Goal: Task Accomplishment & Management: Manage account settings

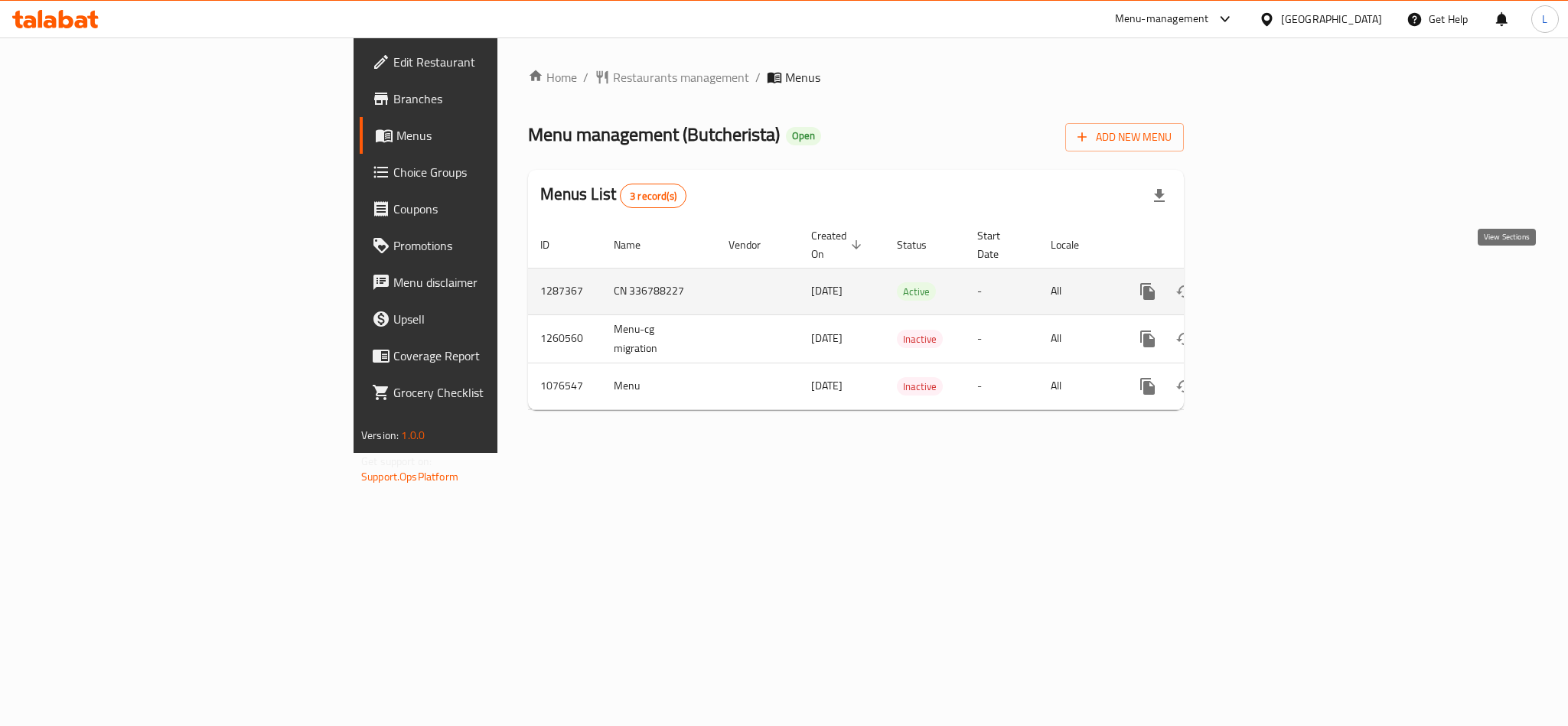
click at [1267, 282] on icon "enhanced table" at bounding box center [1258, 291] width 18 height 18
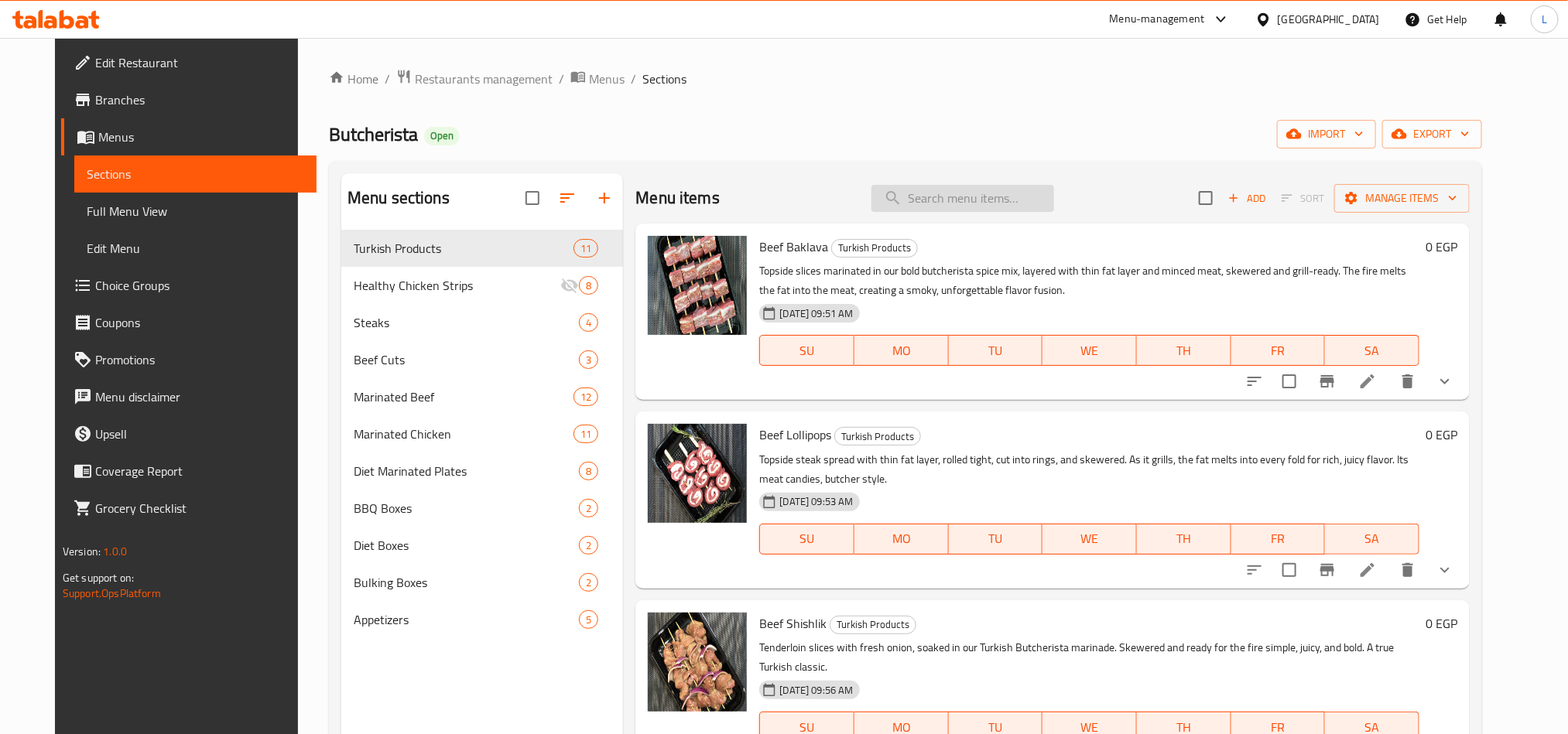
click at [980, 208] on input "search" at bounding box center [963, 199] width 183 height 27
paste input "Original Healthy Chciken Strips"
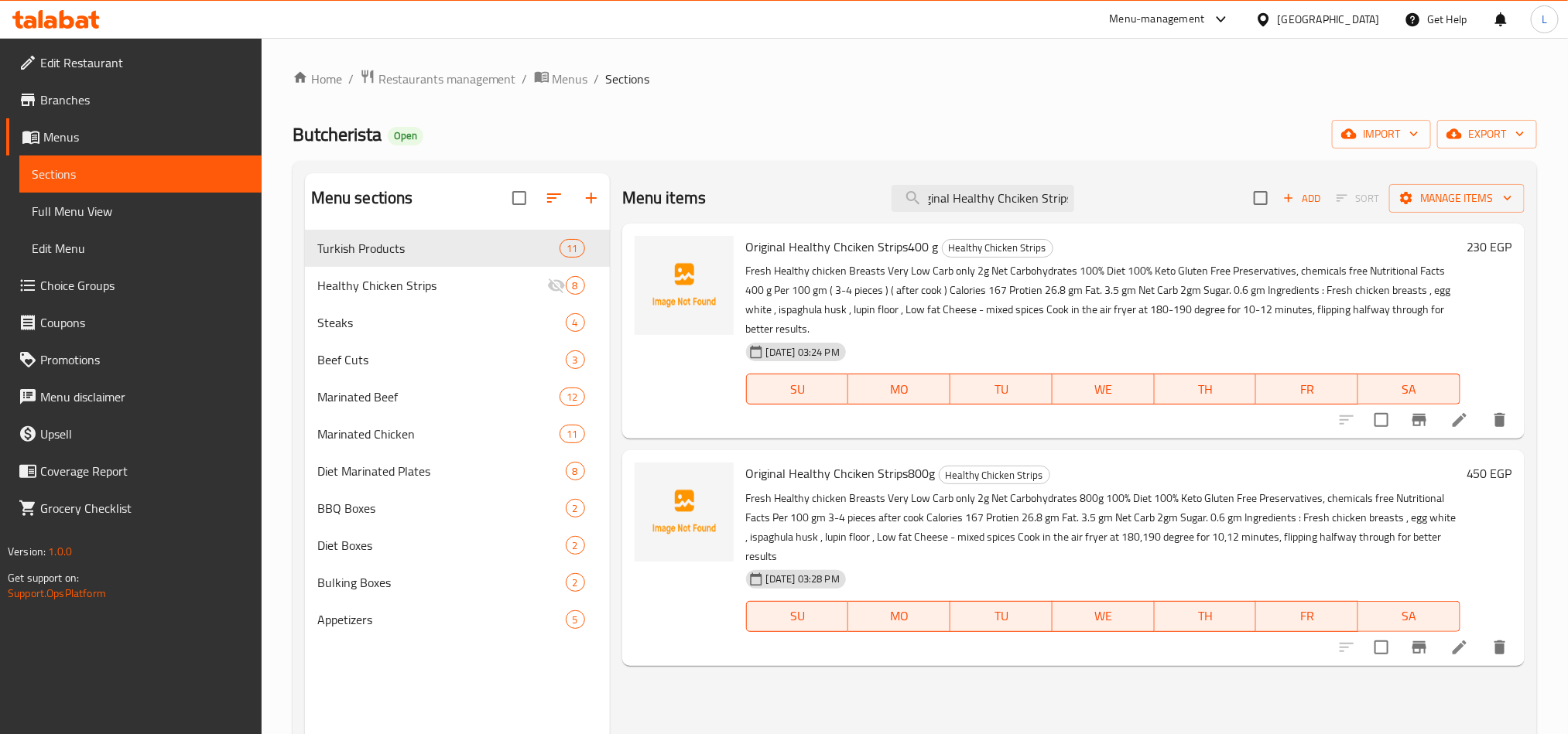
type input "Original Healthy Chciken Strips"
click at [1254, 200] on input "checkbox" at bounding box center [1260, 199] width 33 height 33
checkbox input "true"
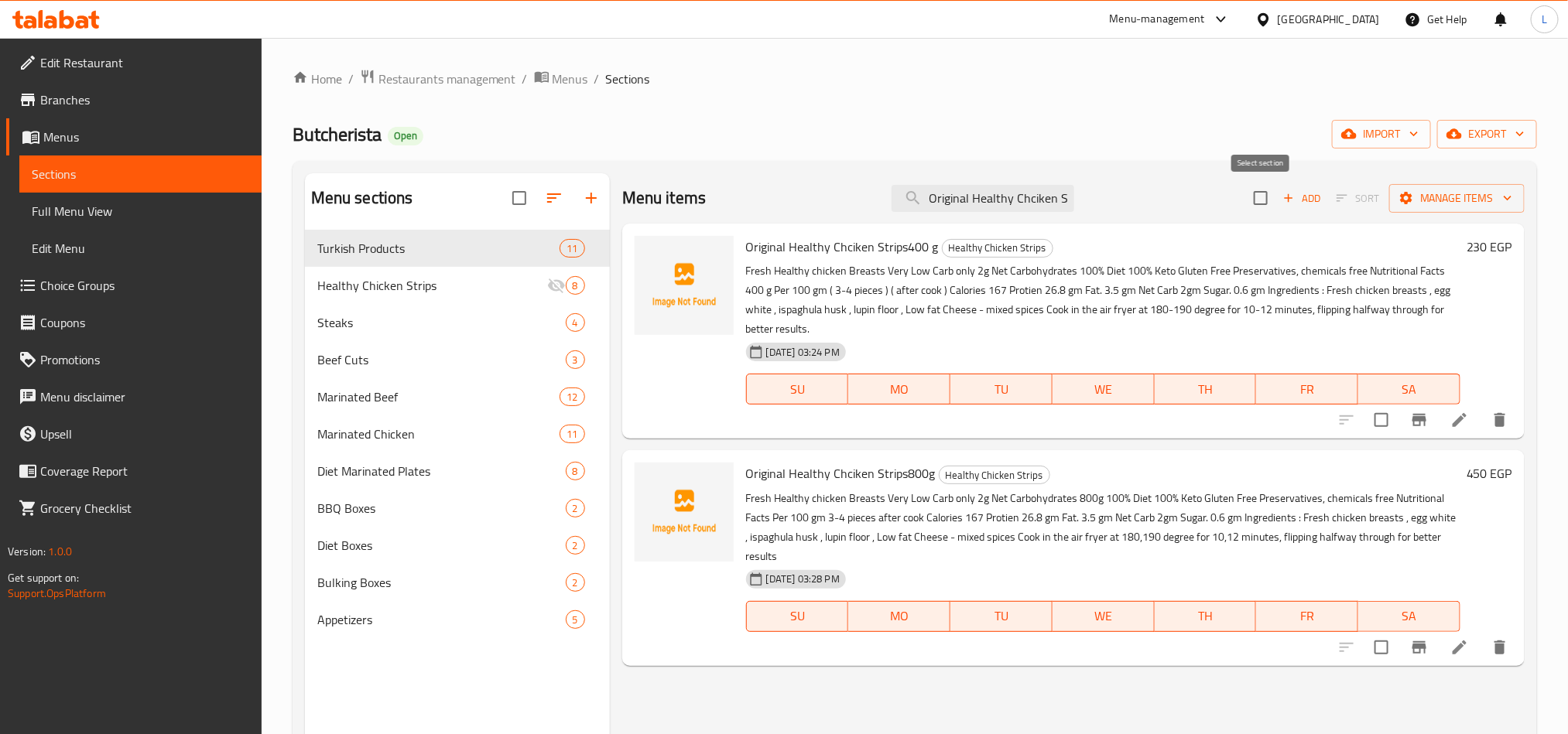
checkbox input "true"
click at [1428, 200] on span "Manage items" at bounding box center [1456, 198] width 111 height 19
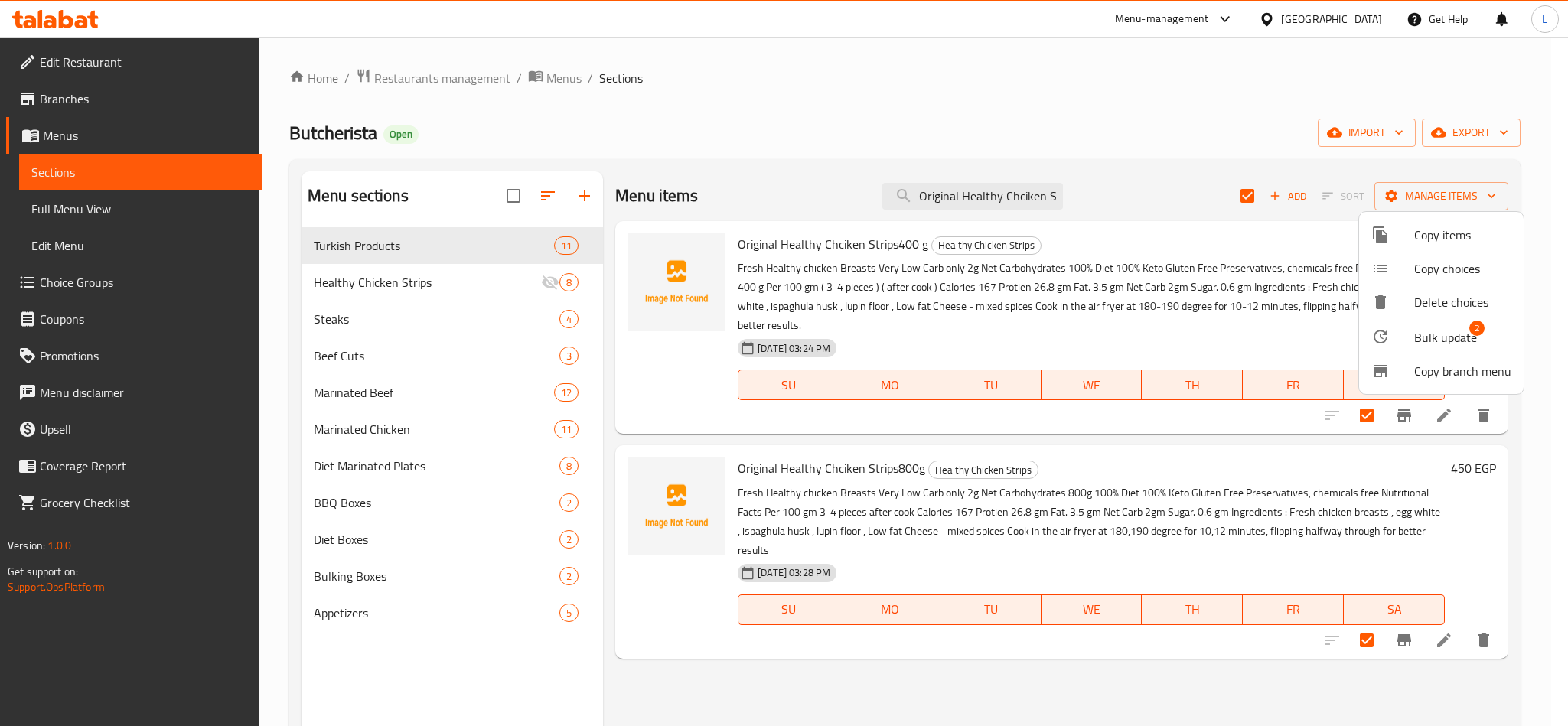
click at [1461, 339] on span "Bulk update" at bounding box center [1445, 338] width 62 height 18
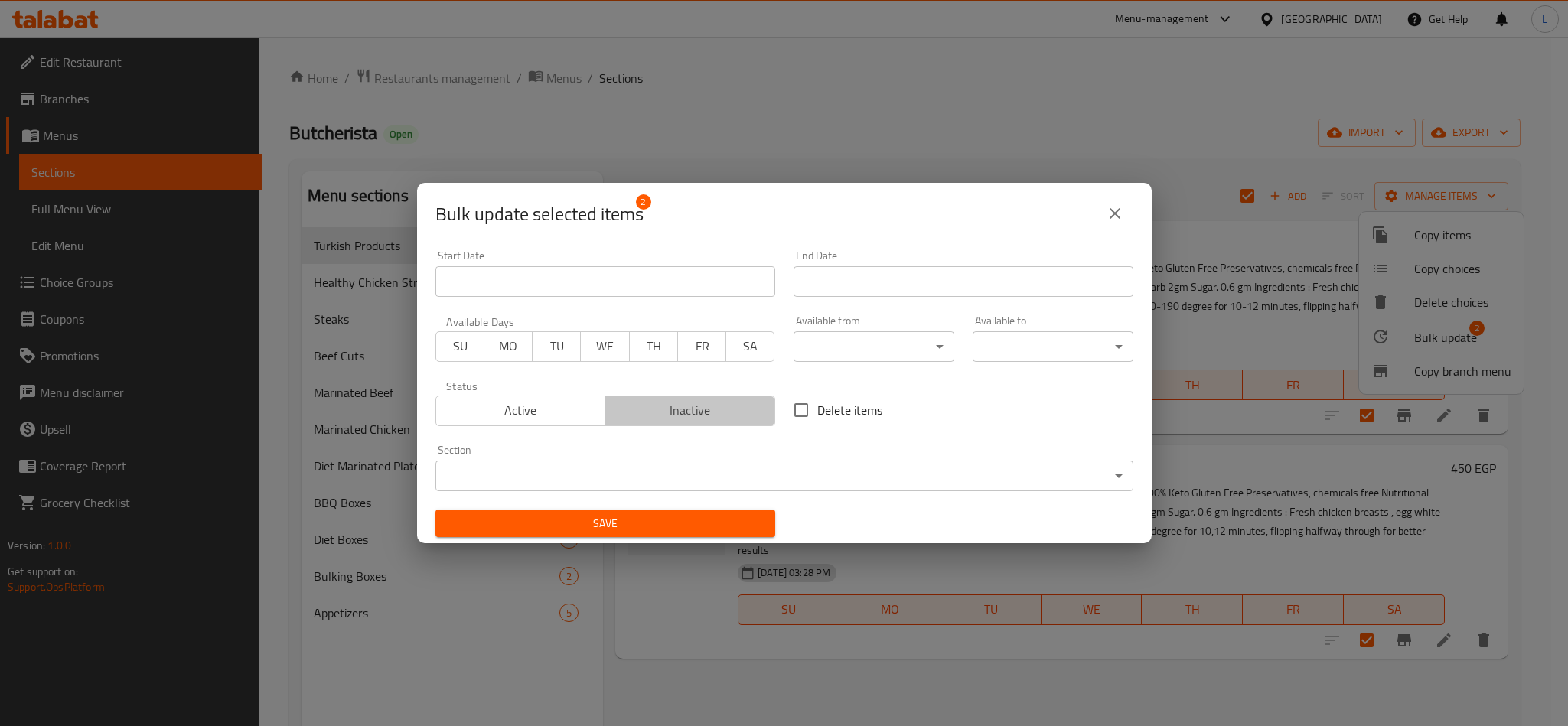
click at [689, 414] on span "Inactive" at bounding box center [690, 410] width 158 height 23
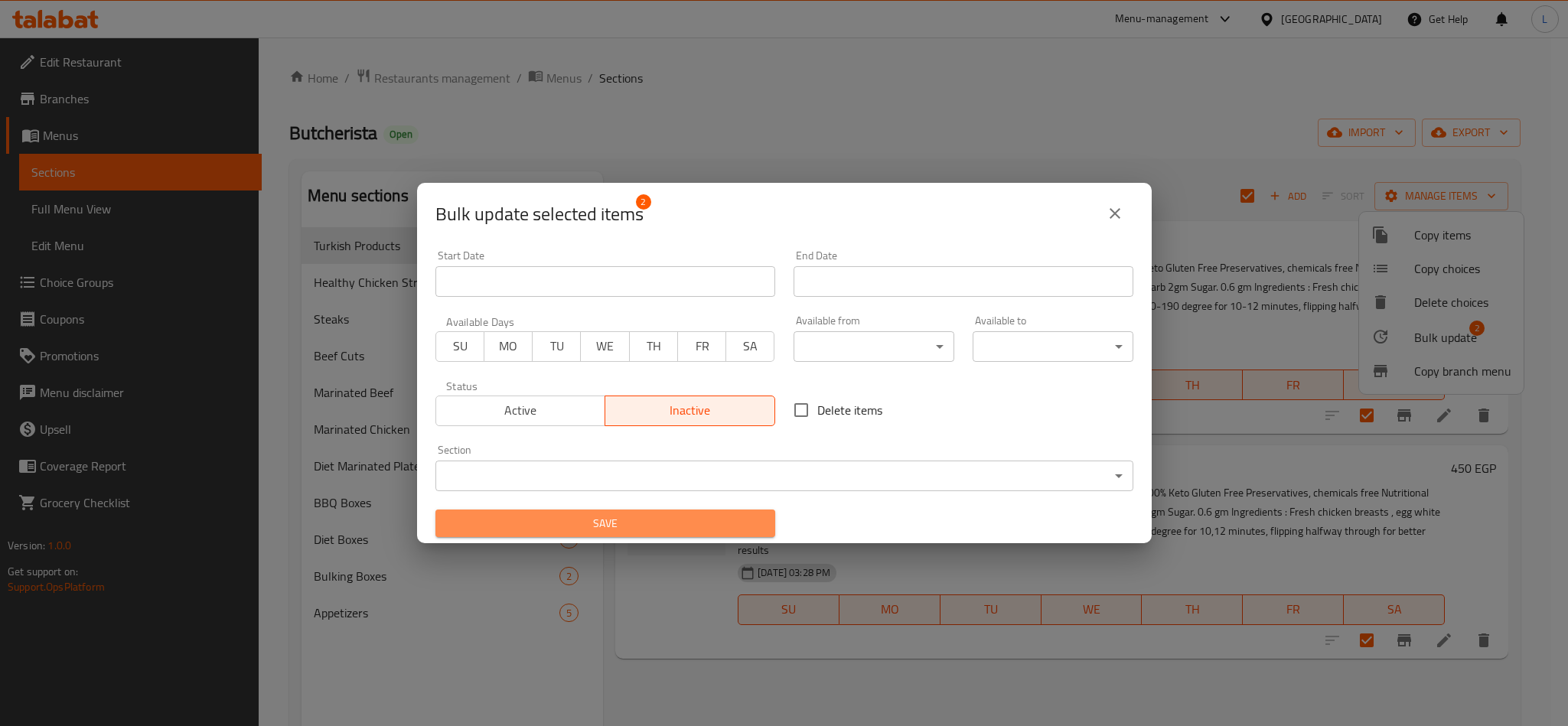
click at [711, 524] on span "Save" at bounding box center [606, 523] width 315 height 19
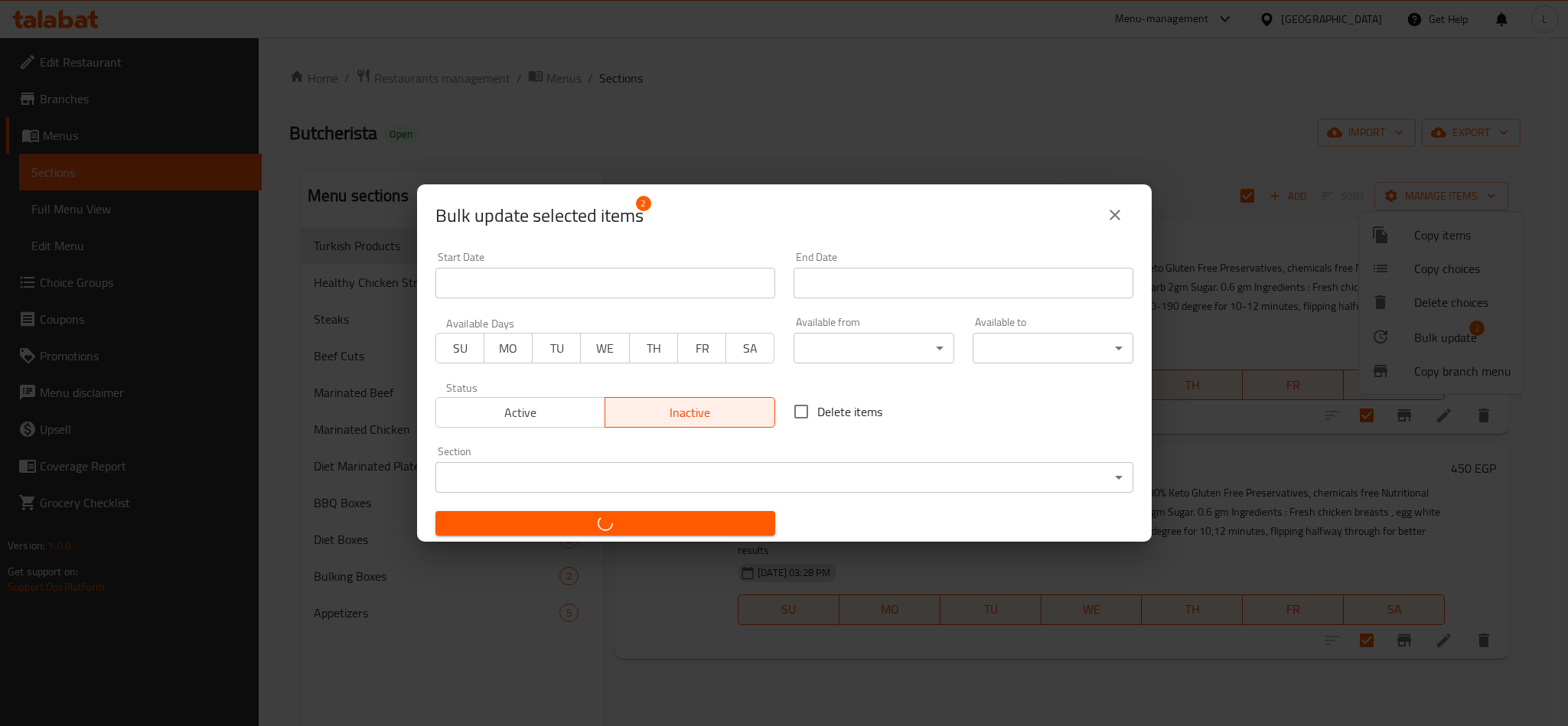
checkbox input "false"
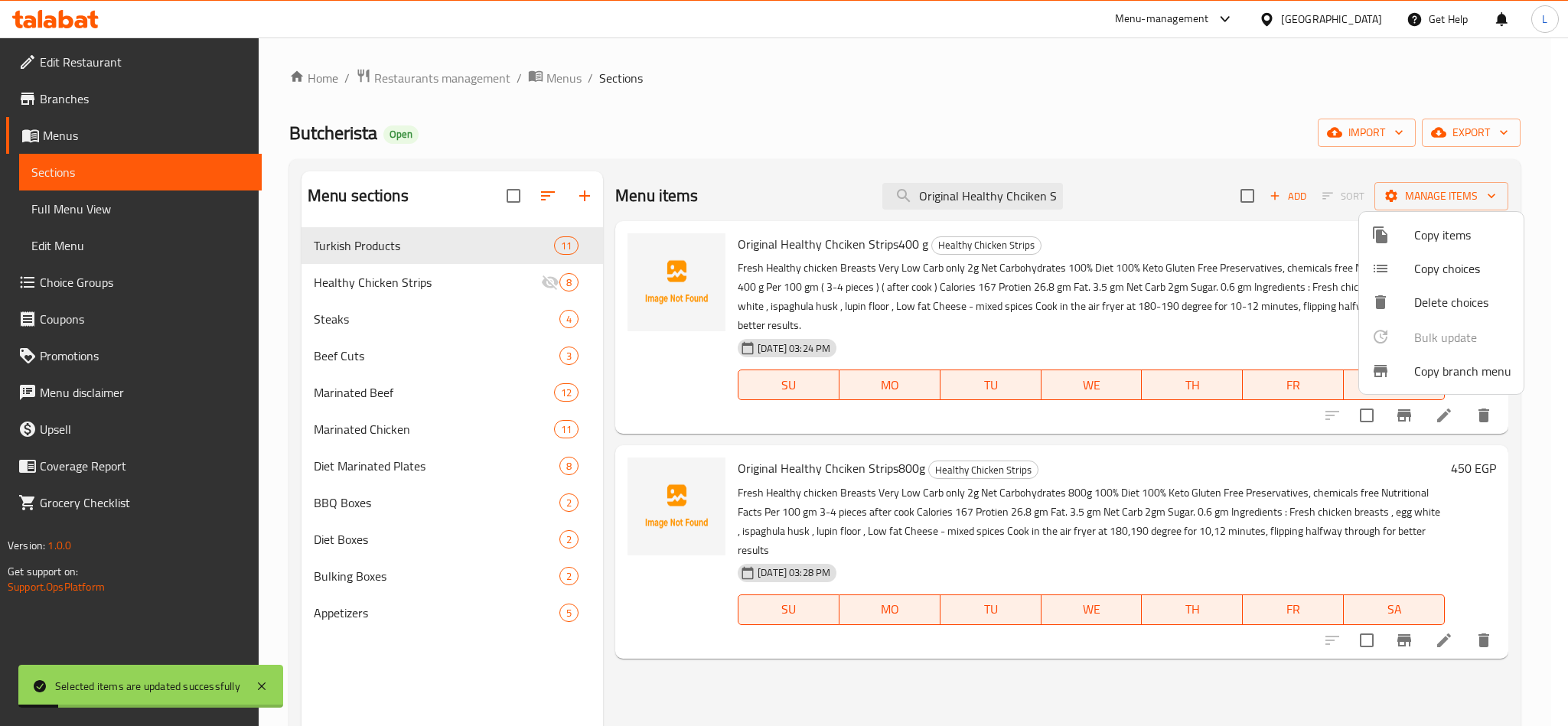
click at [1011, 191] on div at bounding box center [784, 363] width 1568 height 726
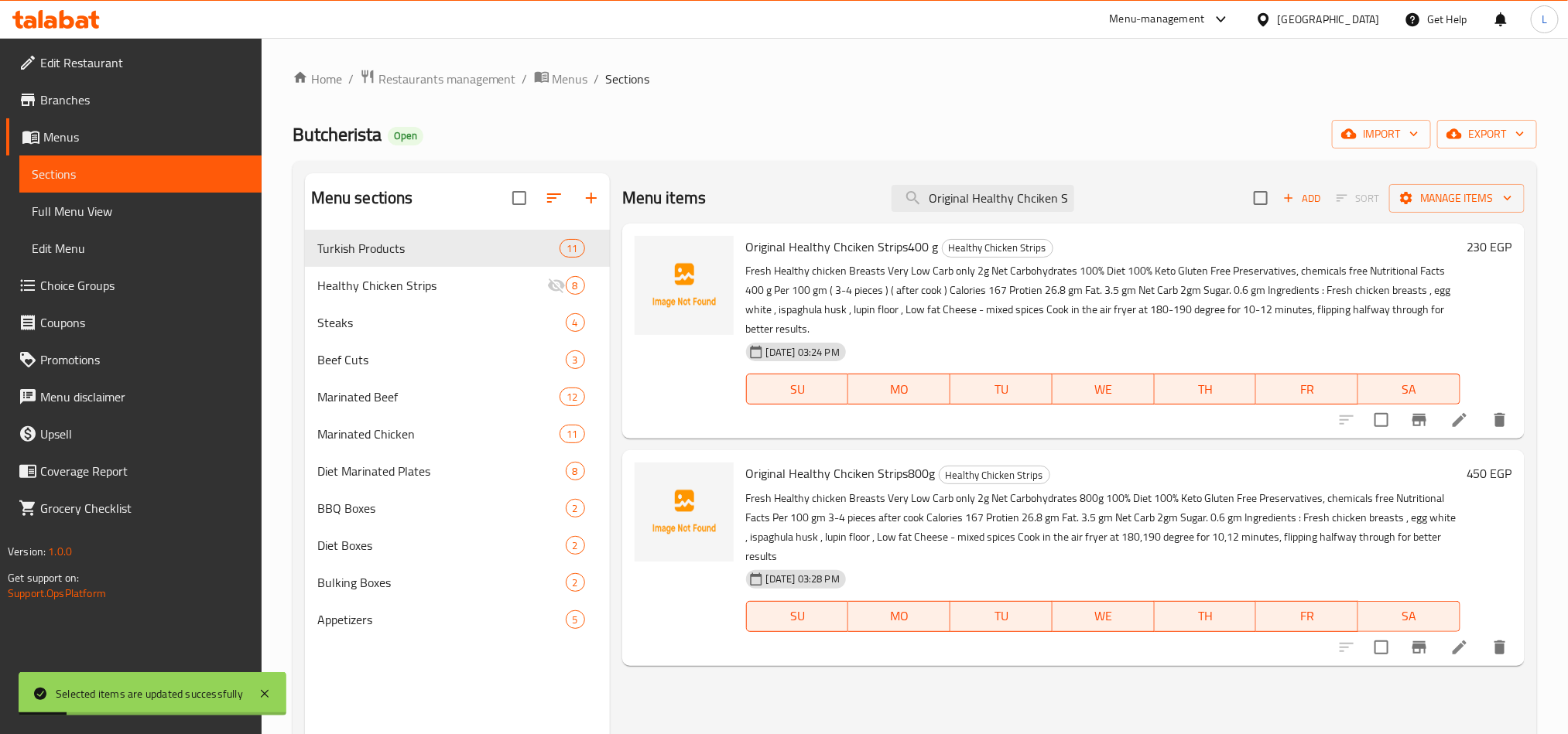
click at [1022, 193] on input "Original Healthy Chciken Strips" at bounding box center [983, 199] width 183 height 27
paste input "Spicy Healthy Chic"
type input "Spicy Healthy Chicken Strips"
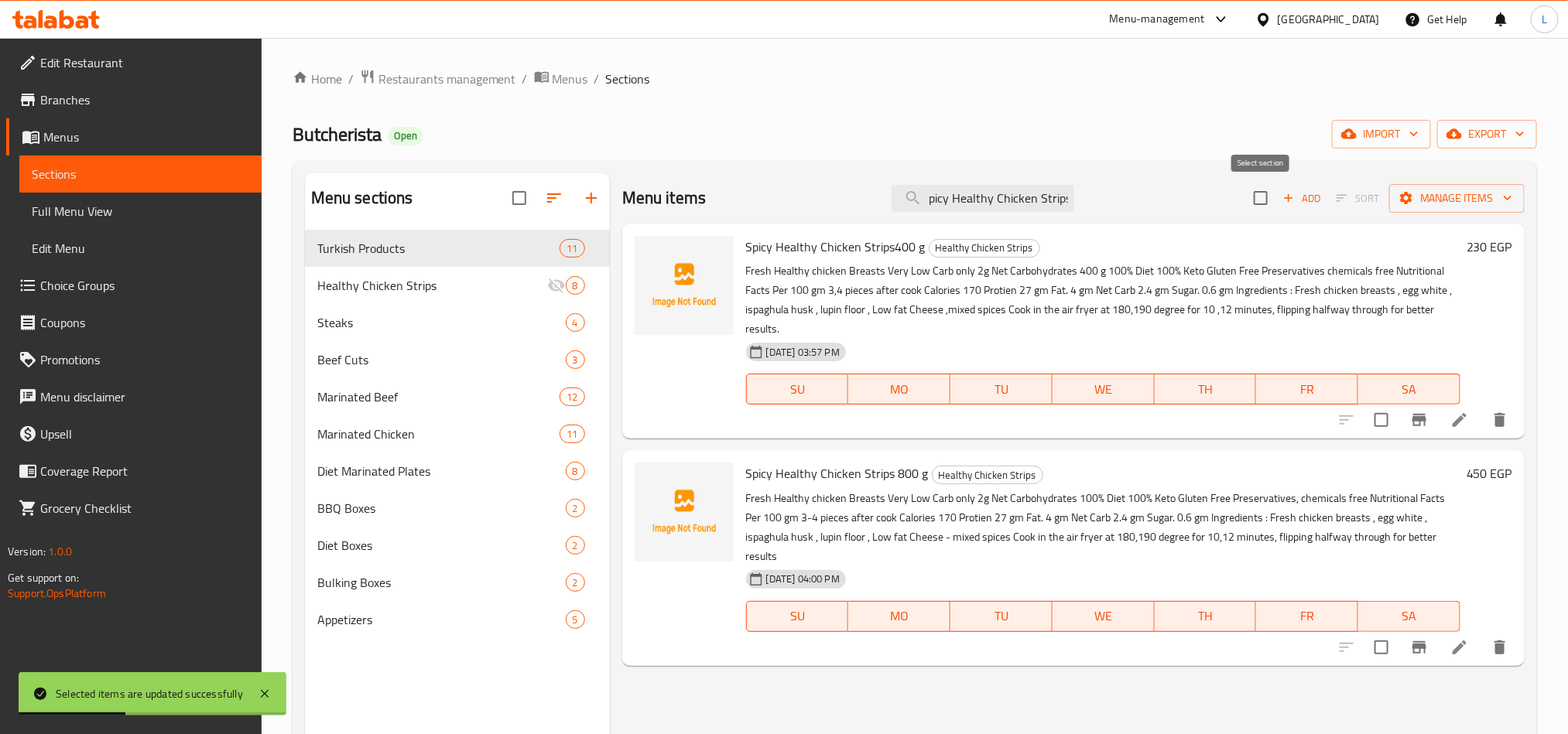
click at [1257, 202] on input "checkbox" at bounding box center [1260, 199] width 33 height 33
checkbox input "true"
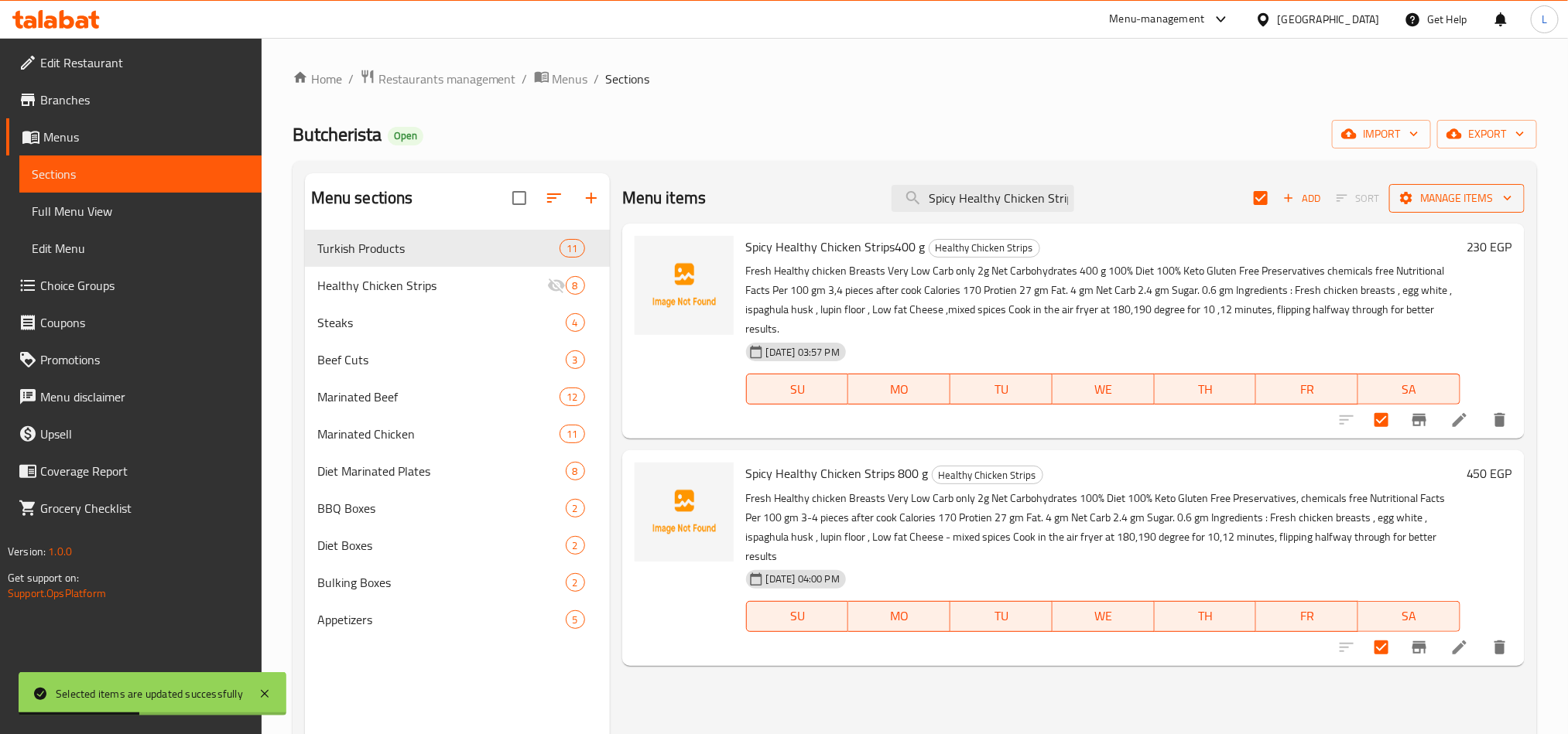
click at [1499, 198] on icon "button" at bounding box center [1507, 198] width 16 height 16
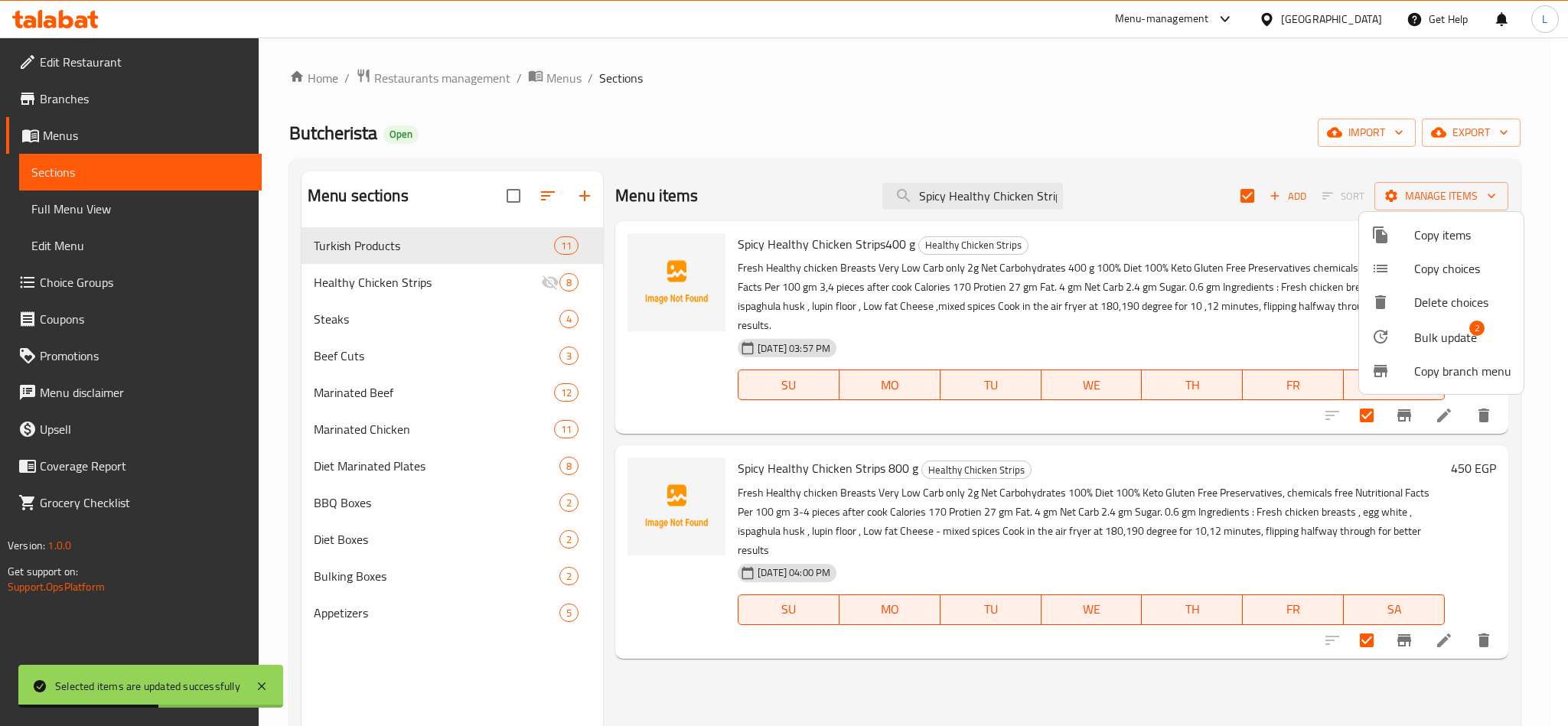
click at [1495, 330] on span "Bulk update 2" at bounding box center [1462, 337] width 97 height 20
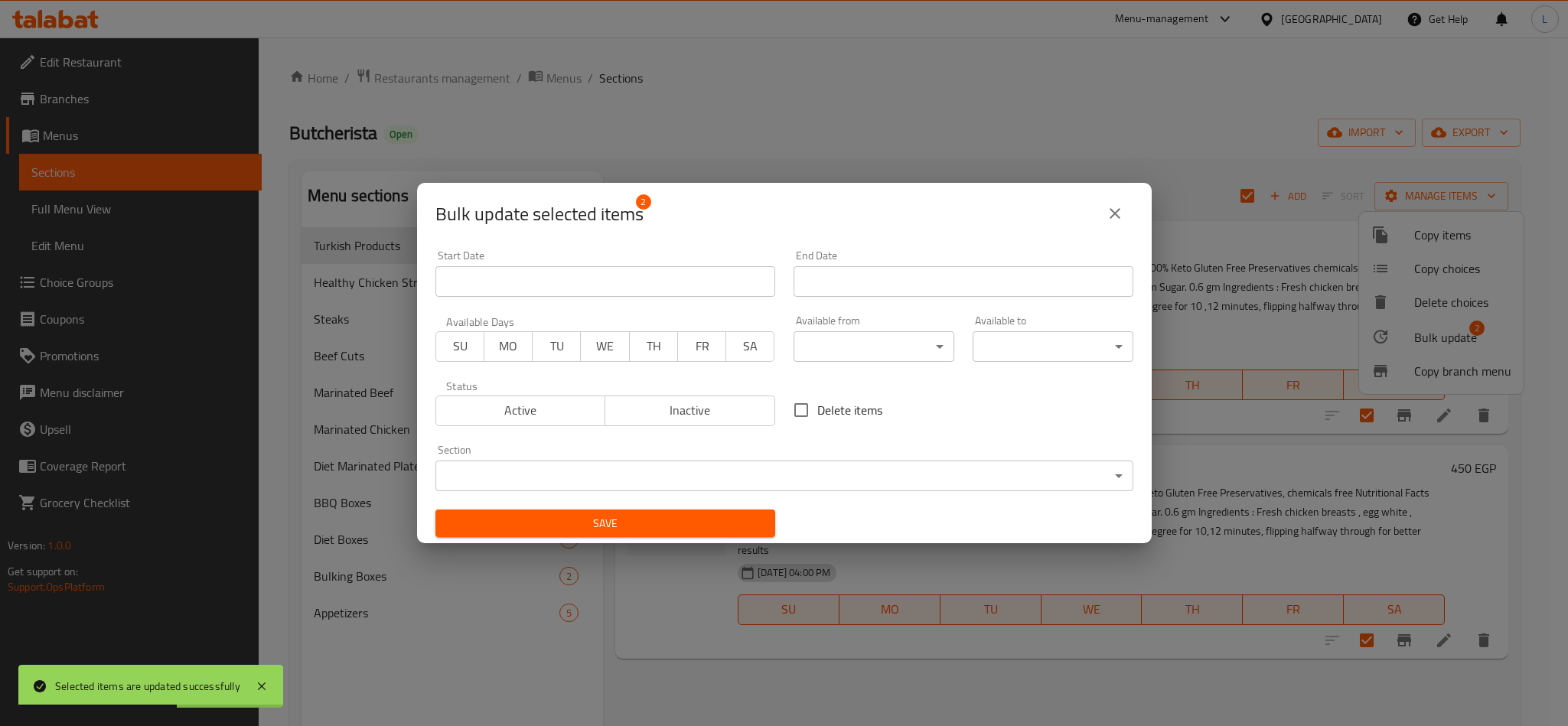
click at [728, 406] on span "Inactive" at bounding box center [690, 410] width 158 height 23
click at [711, 532] on span "Save" at bounding box center [606, 523] width 315 height 19
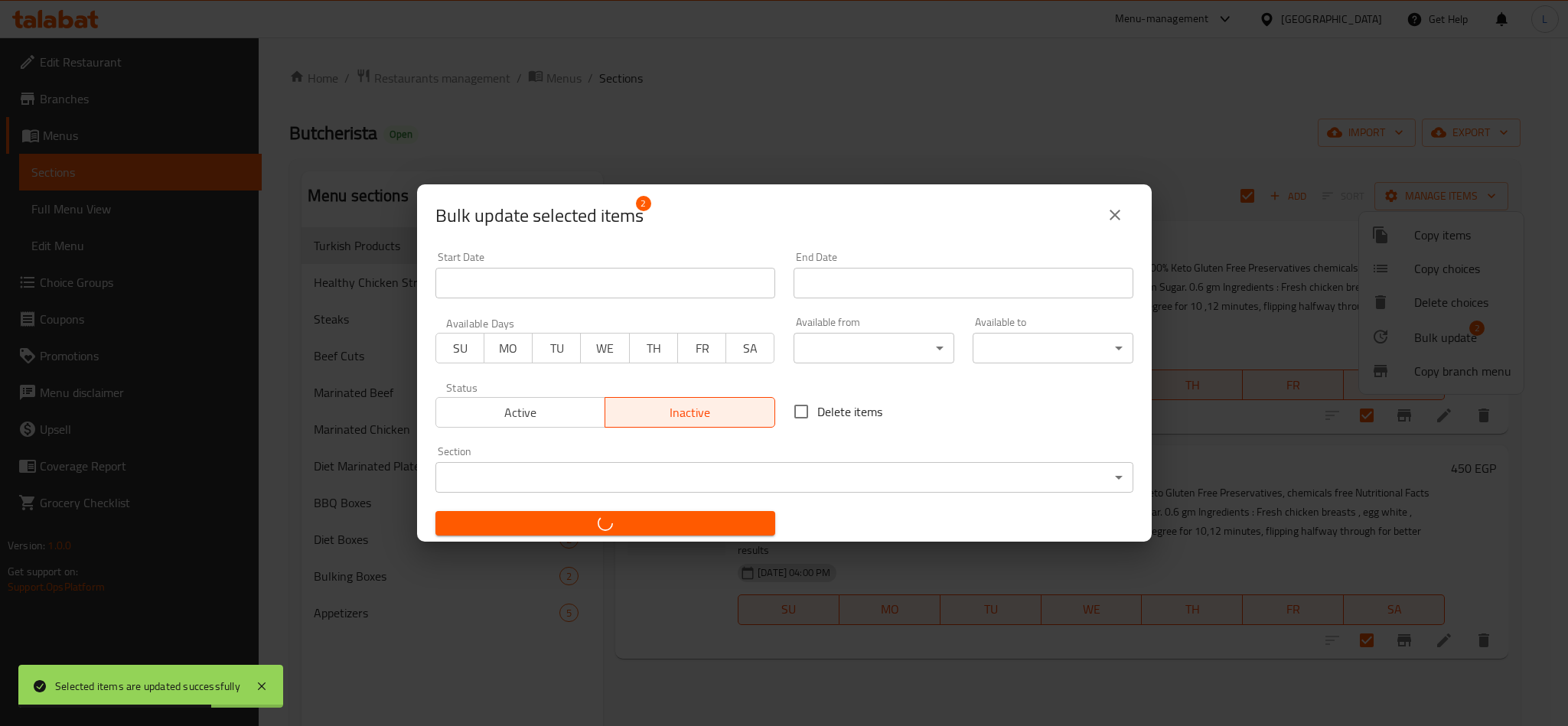
checkbox input "false"
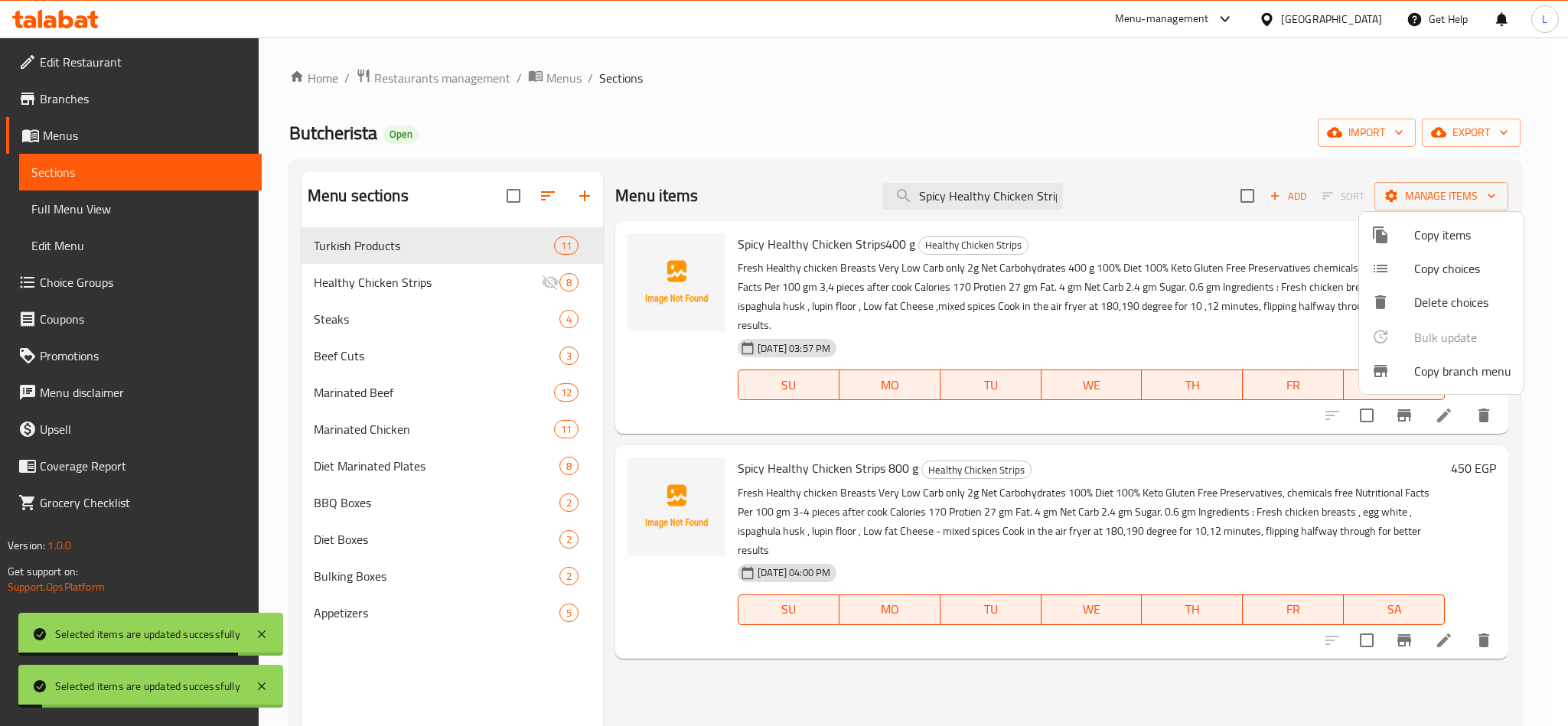
click at [977, 207] on div at bounding box center [784, 363] width 1568 height 726
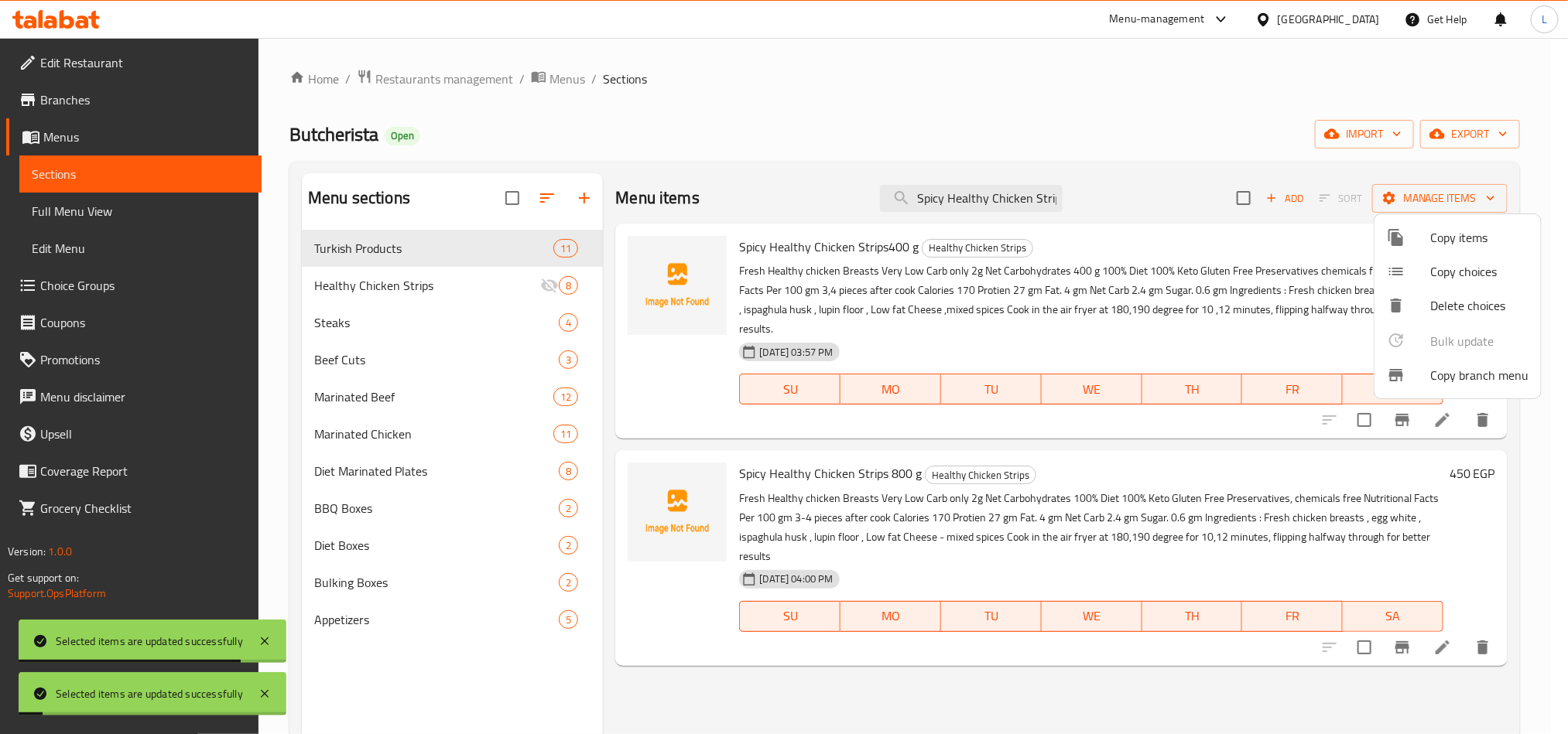
click at [988, 210] on input "Spicy Healthy Chicken Strips" at bounding box center [971, 199] width 183 height 27
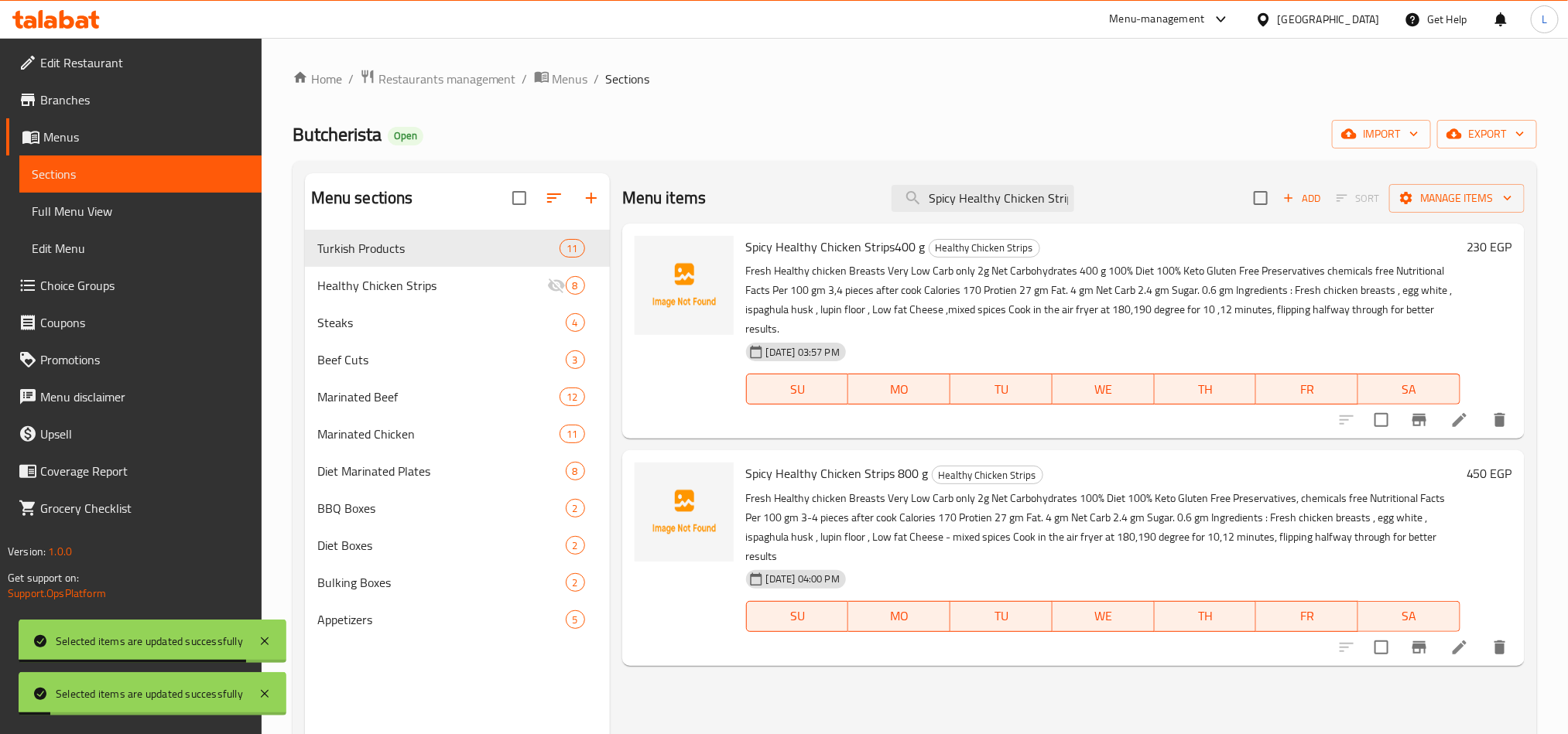
click at [988, 210] on input "Spicy Healthy Chicken Strips" at bounding box center [983, 199] width 183 height 27
paste input "Curr"
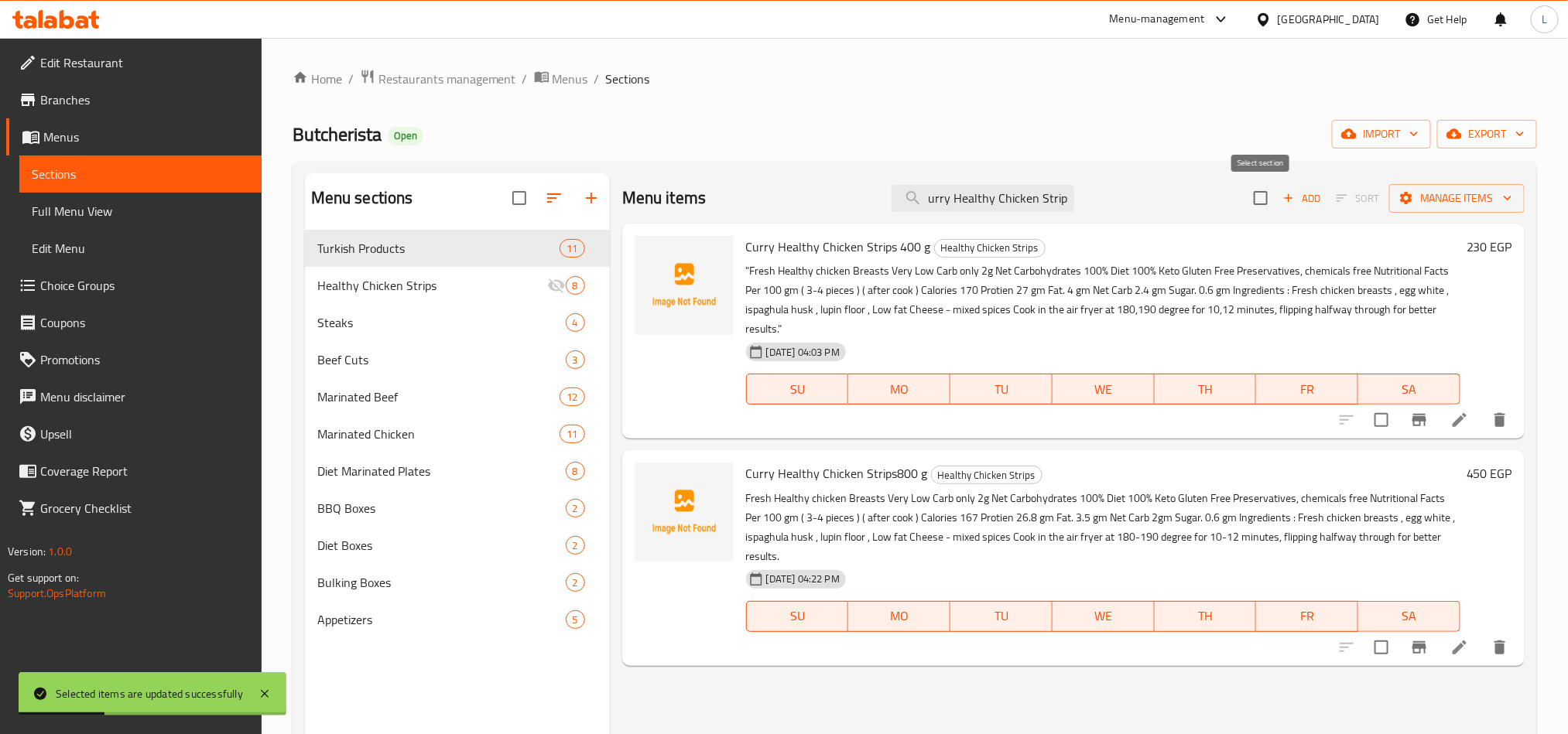
type input "Curry Healthy Chicken Strips"
click at [1259, 207] on input "checkbox" at bounding box center [1260, 199] width 33 height 33
checkbox input "true"
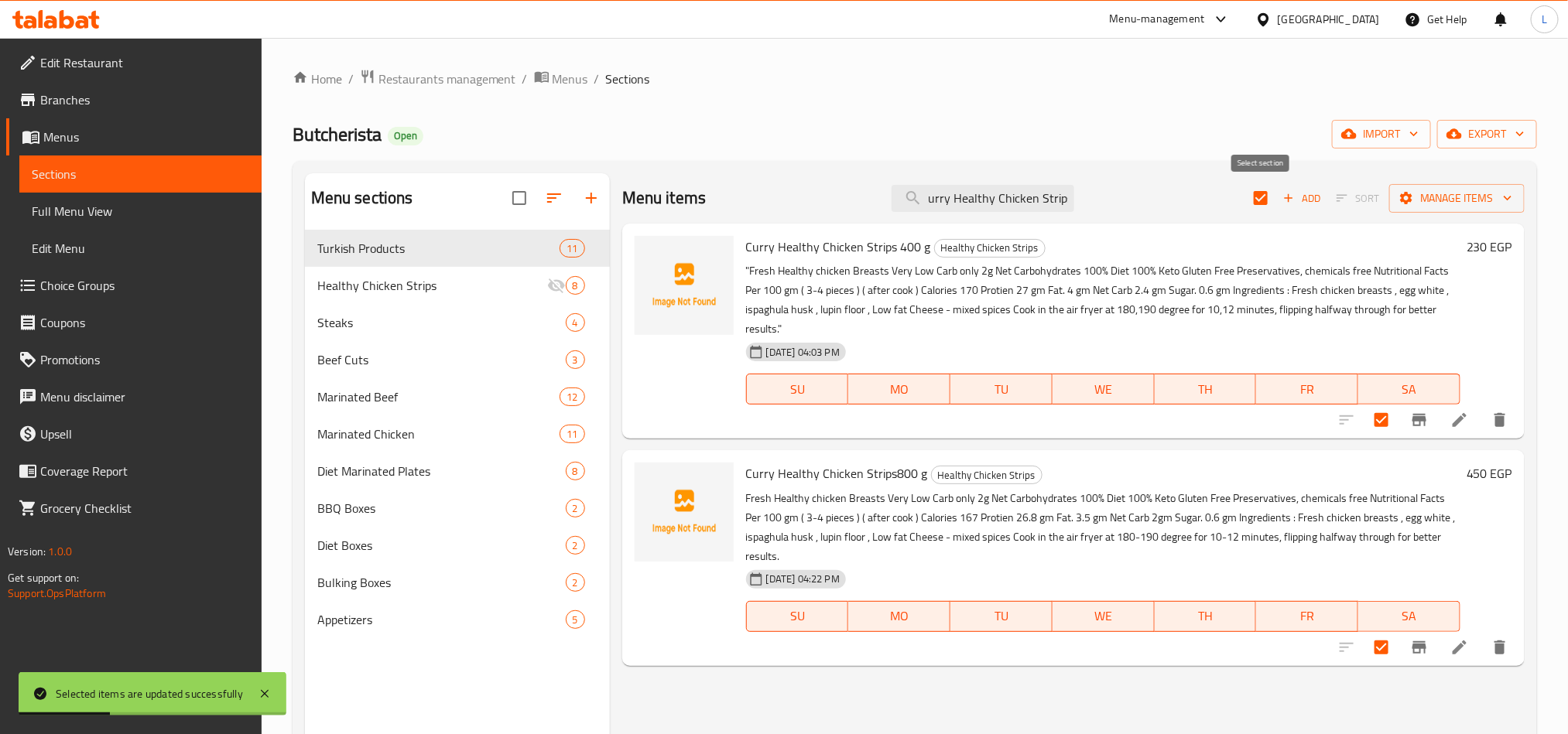
scroll to position [0, 0]
click at [1454, 207] on span "Manage items" at bounding box center [1456, 198] width 111 height 19
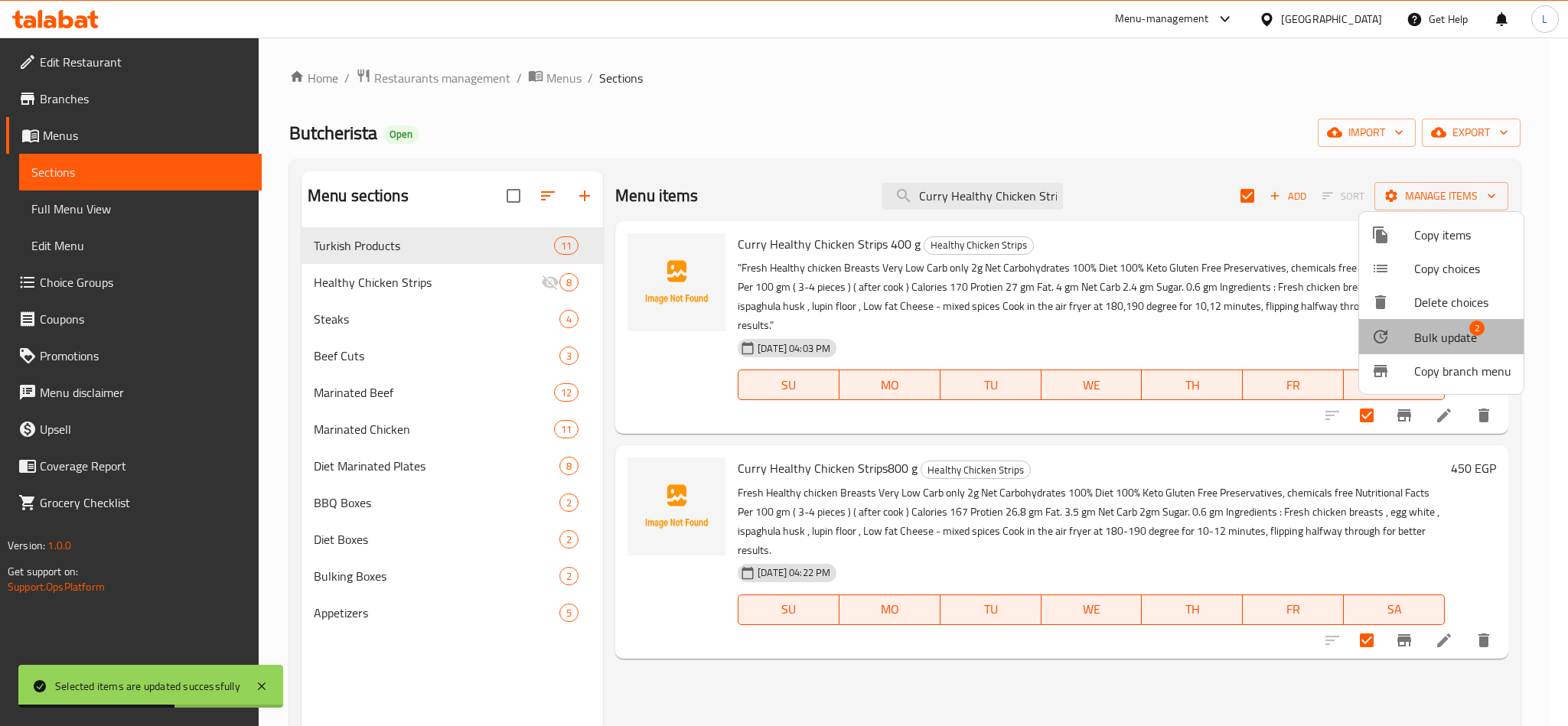
click at [1460, 336] on span "Bulk update" at bounding box center [1445, 338] width 62 height 18
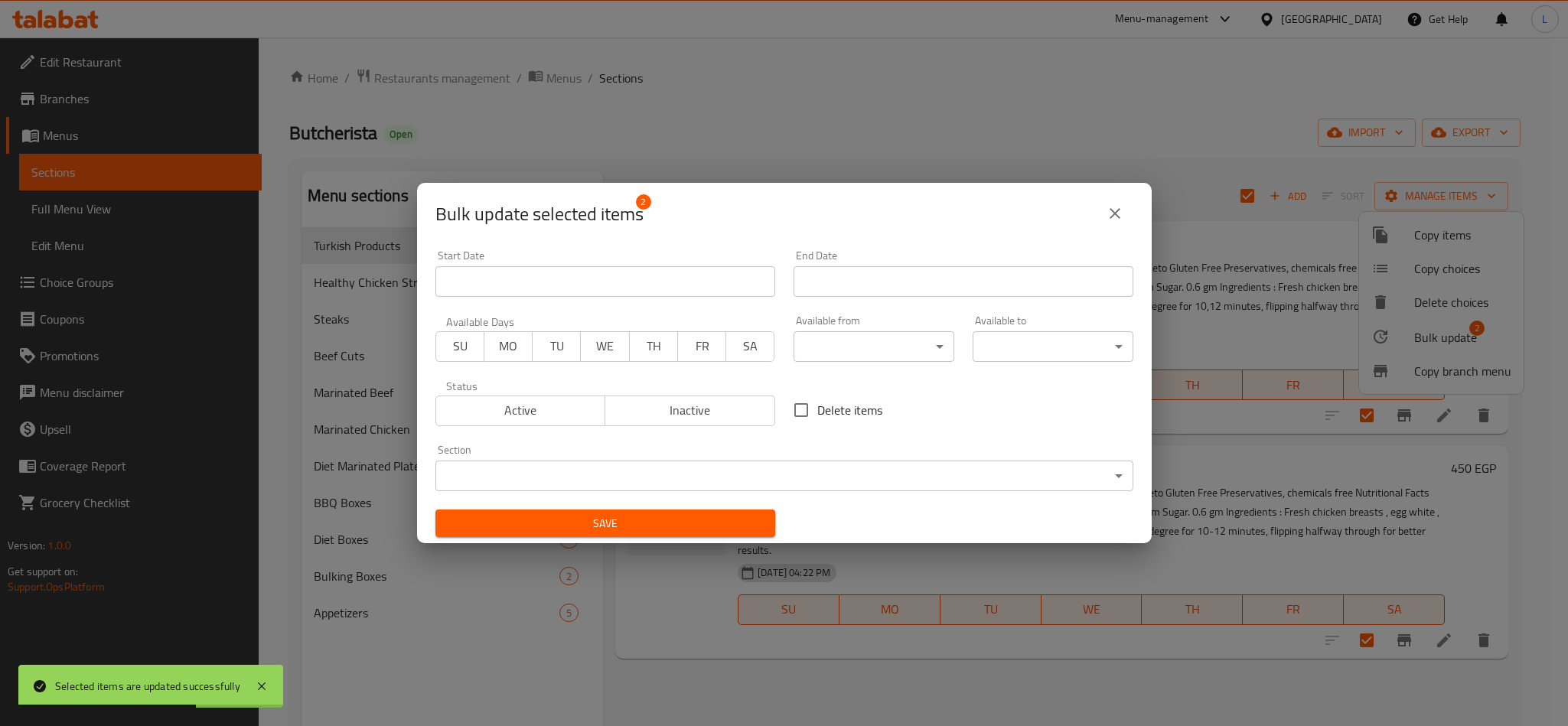
click at [737, 409] on span "Inactive" at bounding box center [690, 410] width 158 height 23
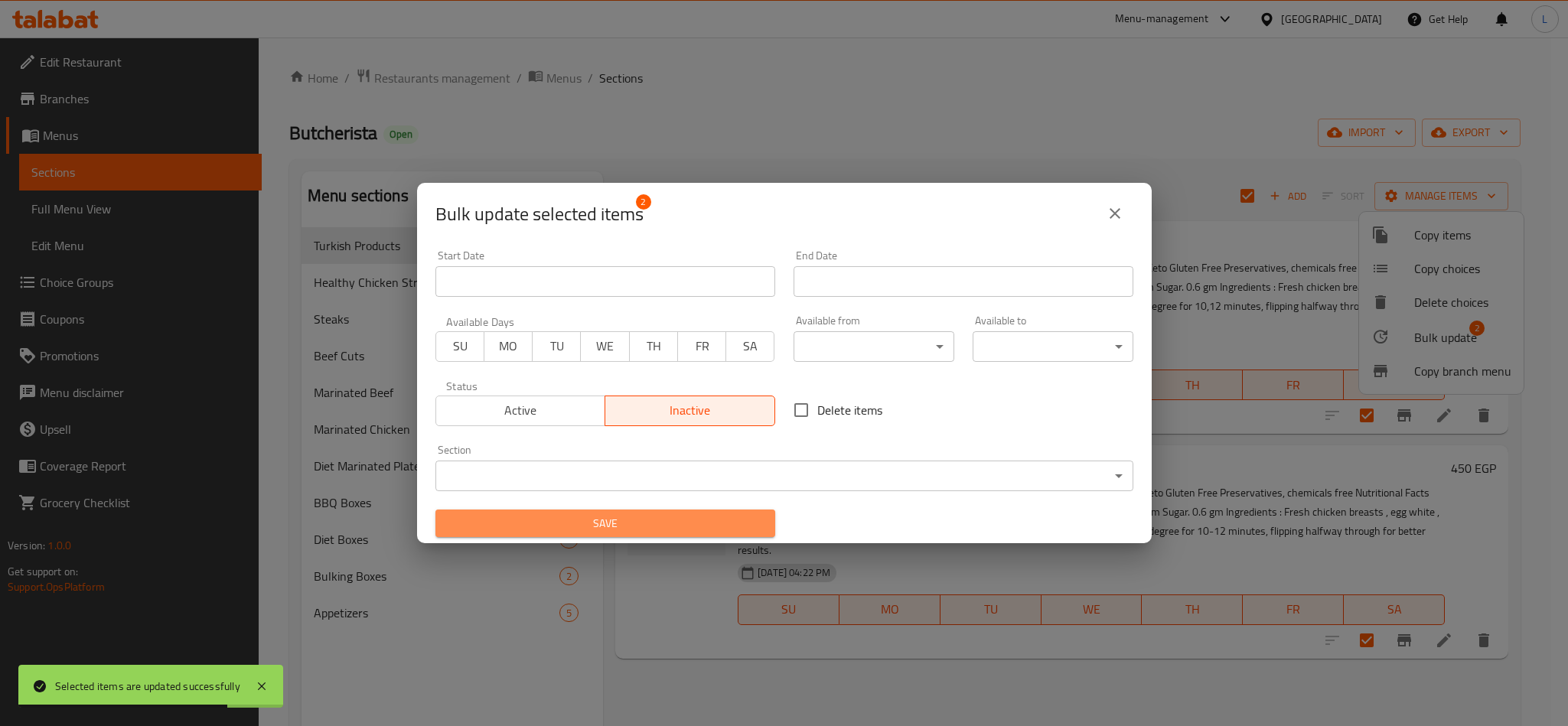
click at [690, 533] on button "Save" at bounding box center [605, 523] width 339 height 28
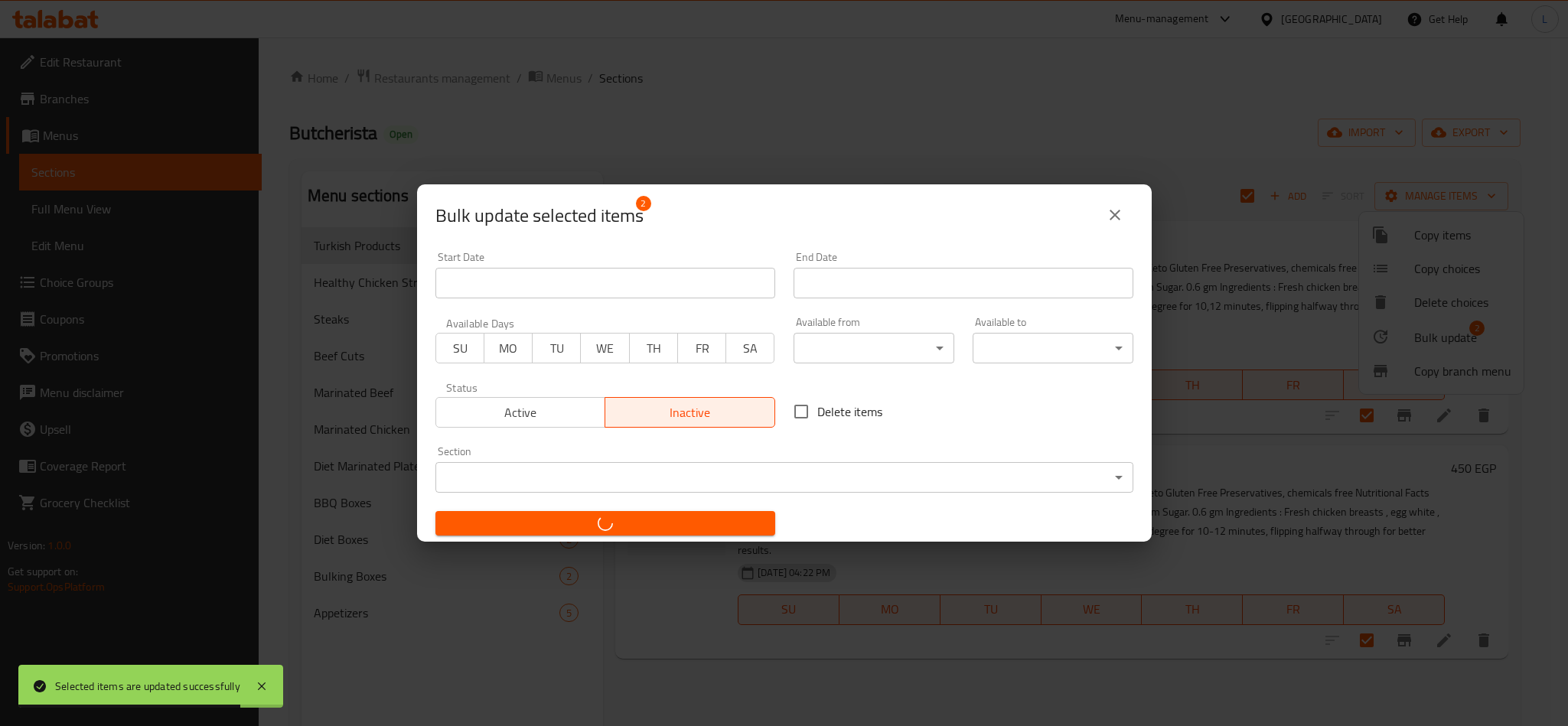
checkbox input "false"
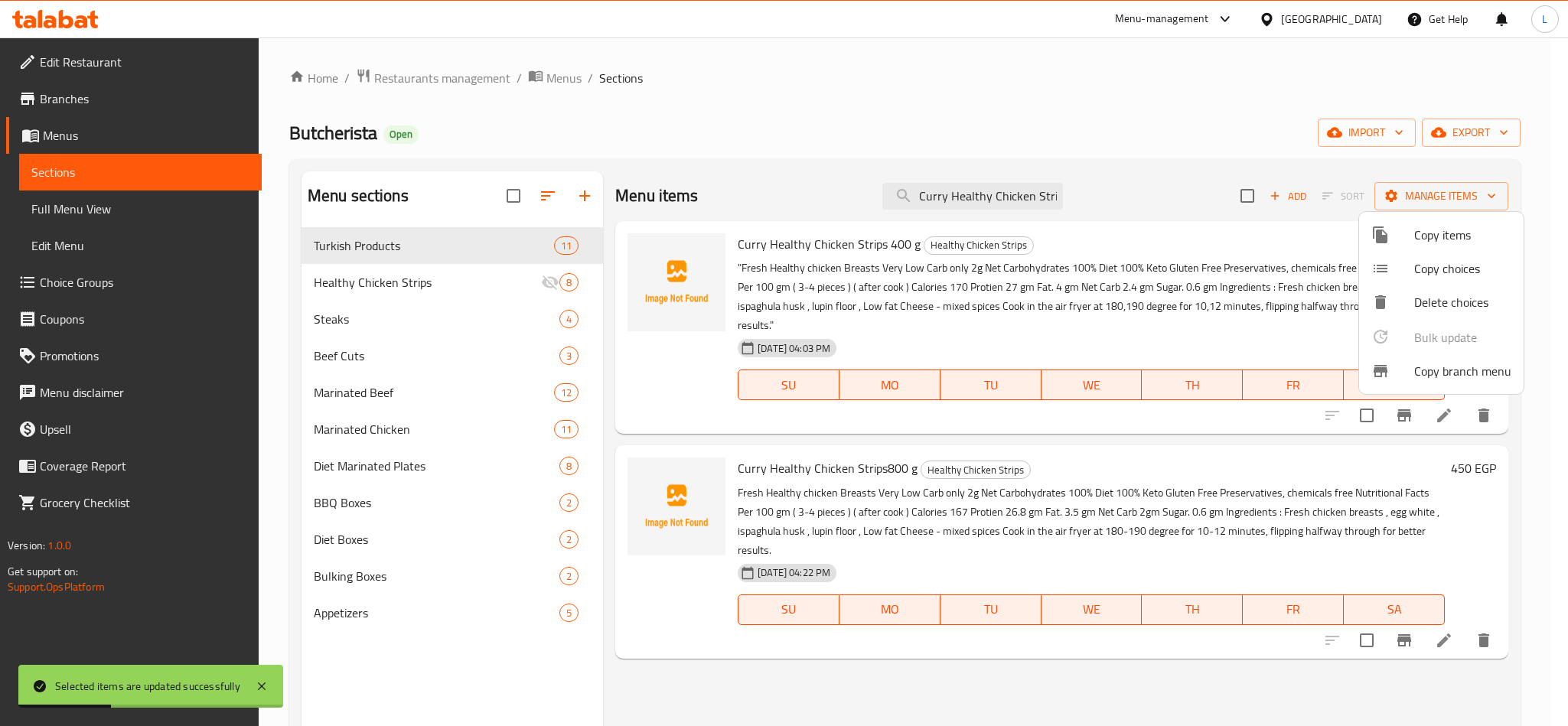
click at [981, 200] on div at bounding box center [784, 363] width 1568 height 726
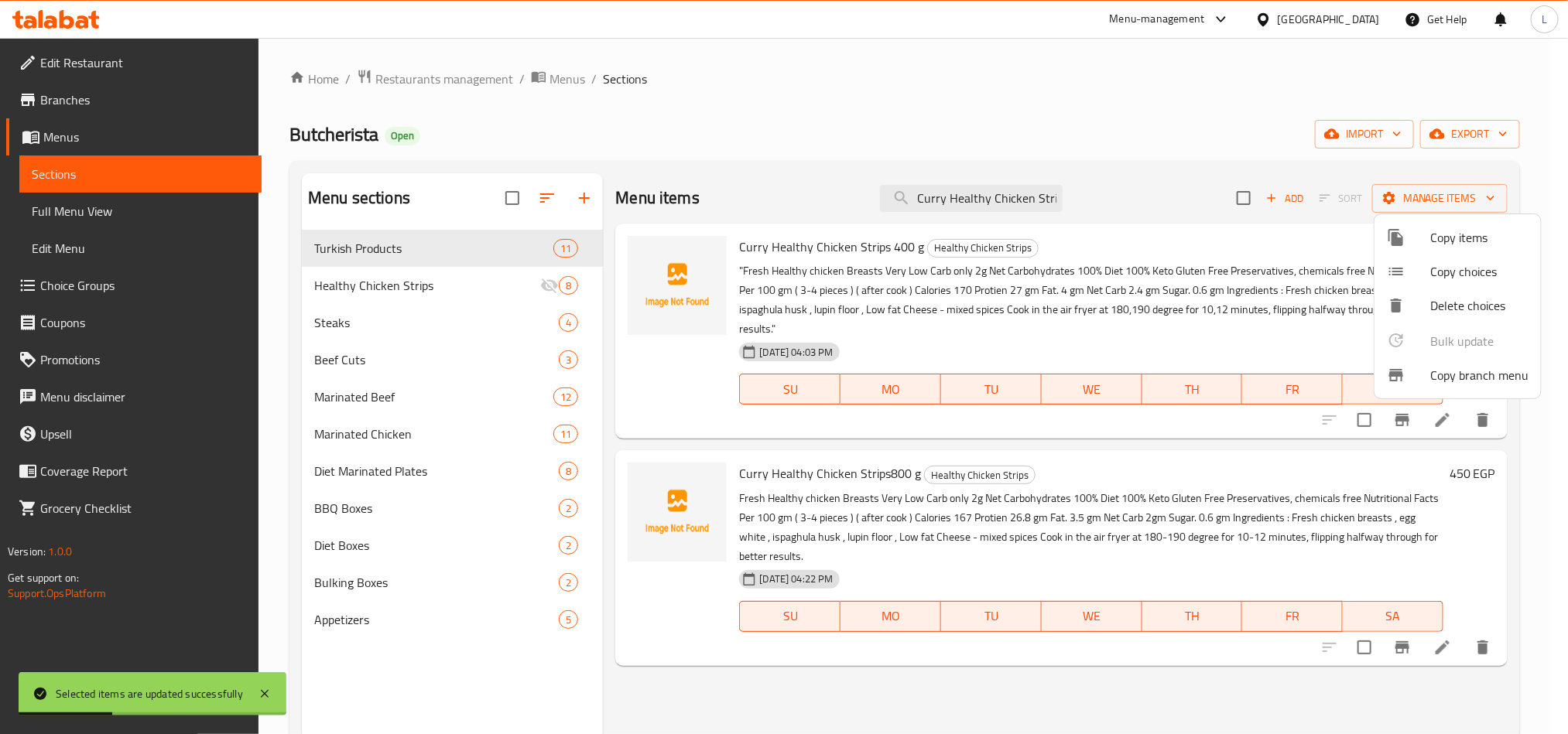
click at [992, 202] on input "Curry Healthy Chicken Strips" at bounding box center [971, 199] width 183 height 27
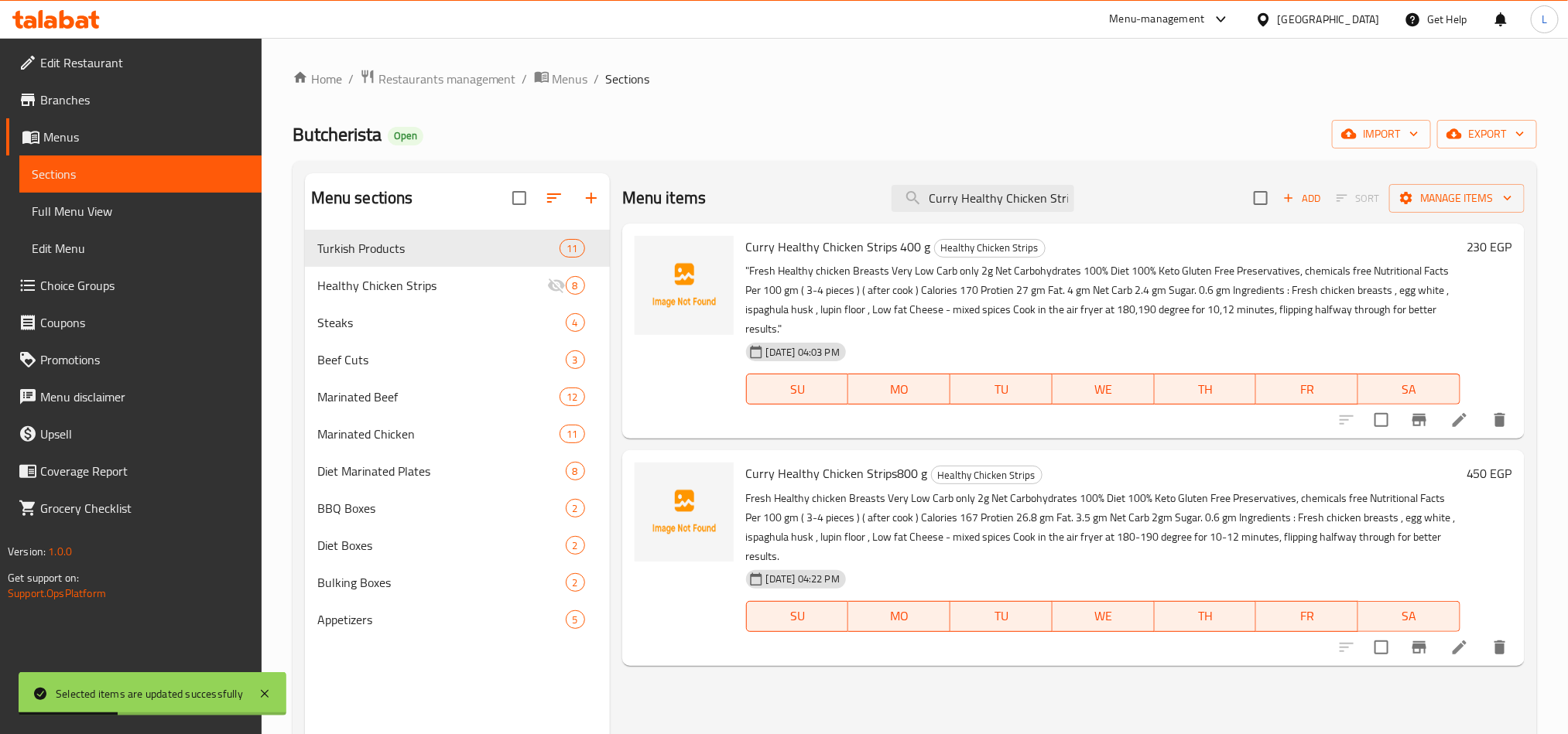
click at [992, 202] on input "Curry Healthy Chicken Strips" at bounding box center [983, 199] width 183 height 27
paste input "Mixed Herbs"
type input "Mixed Herbs Healthy Chicken Strips"
click at [1257, 196] on input "checkbox" at bounding box center [1260, 199] width 33 height 33
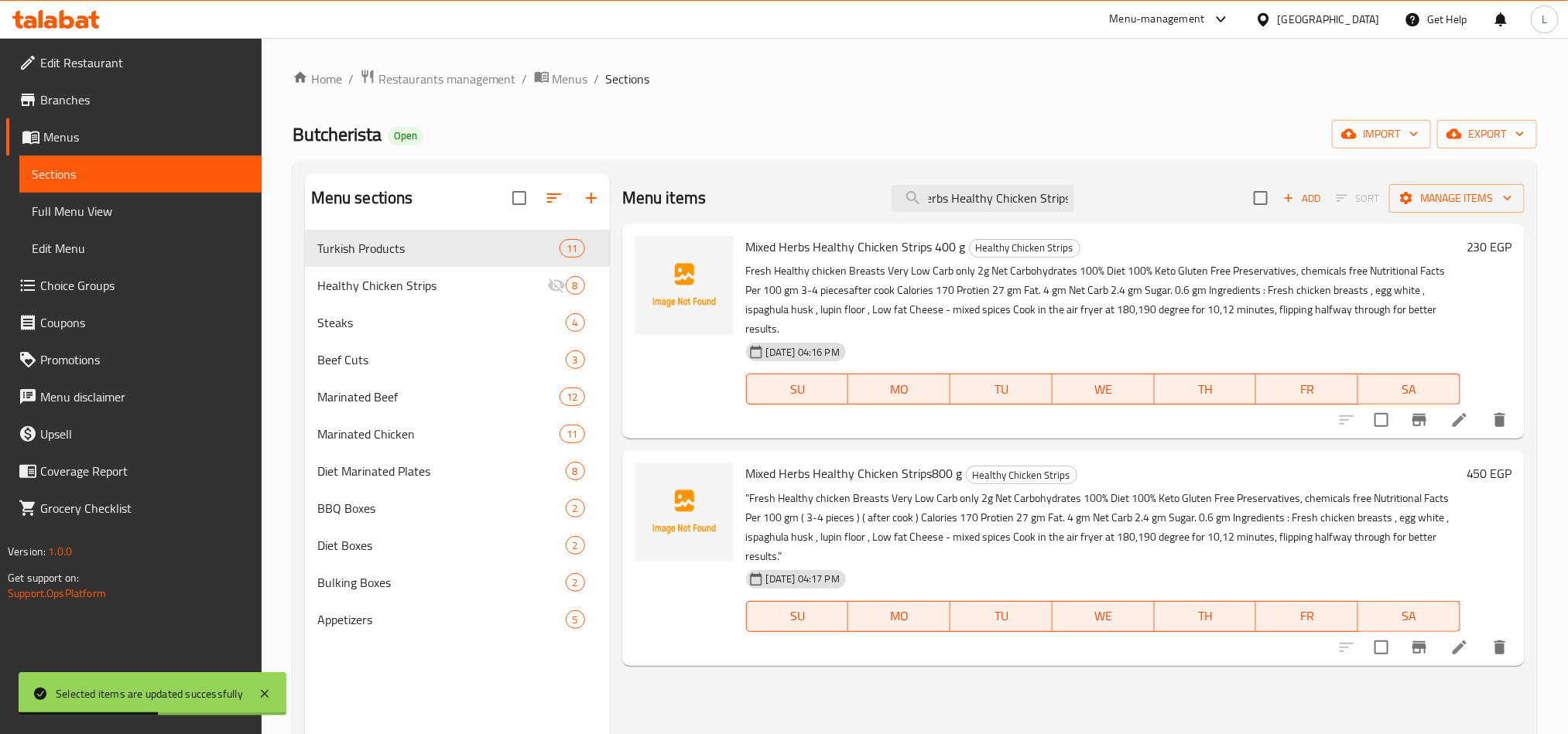
checkbox input "true"
click at [1454, 209] on button "Manage items" at bounding box center [1456, 198] width 135 height 28
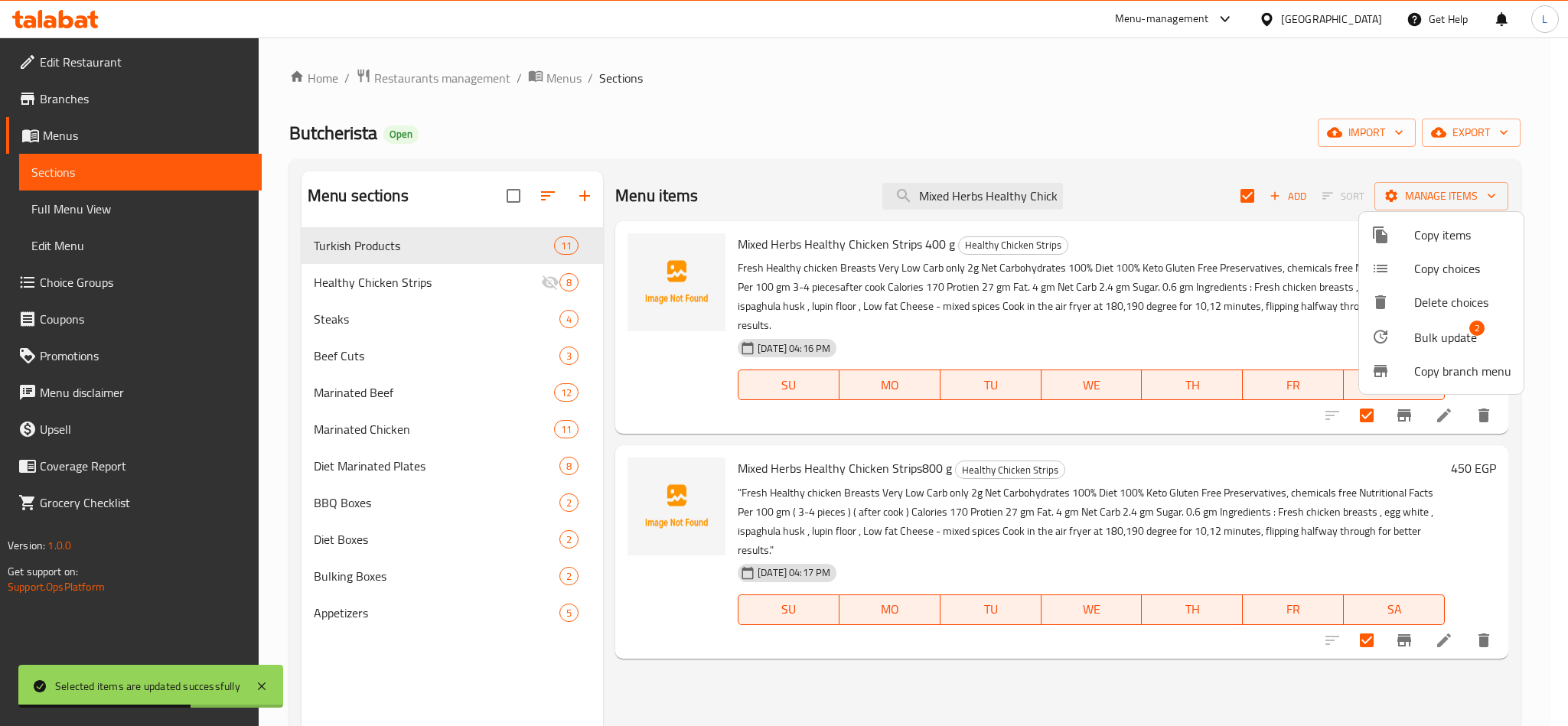
click at [1470, 330] on span "2" at bounding box center [1477, 328] width 15 height 15
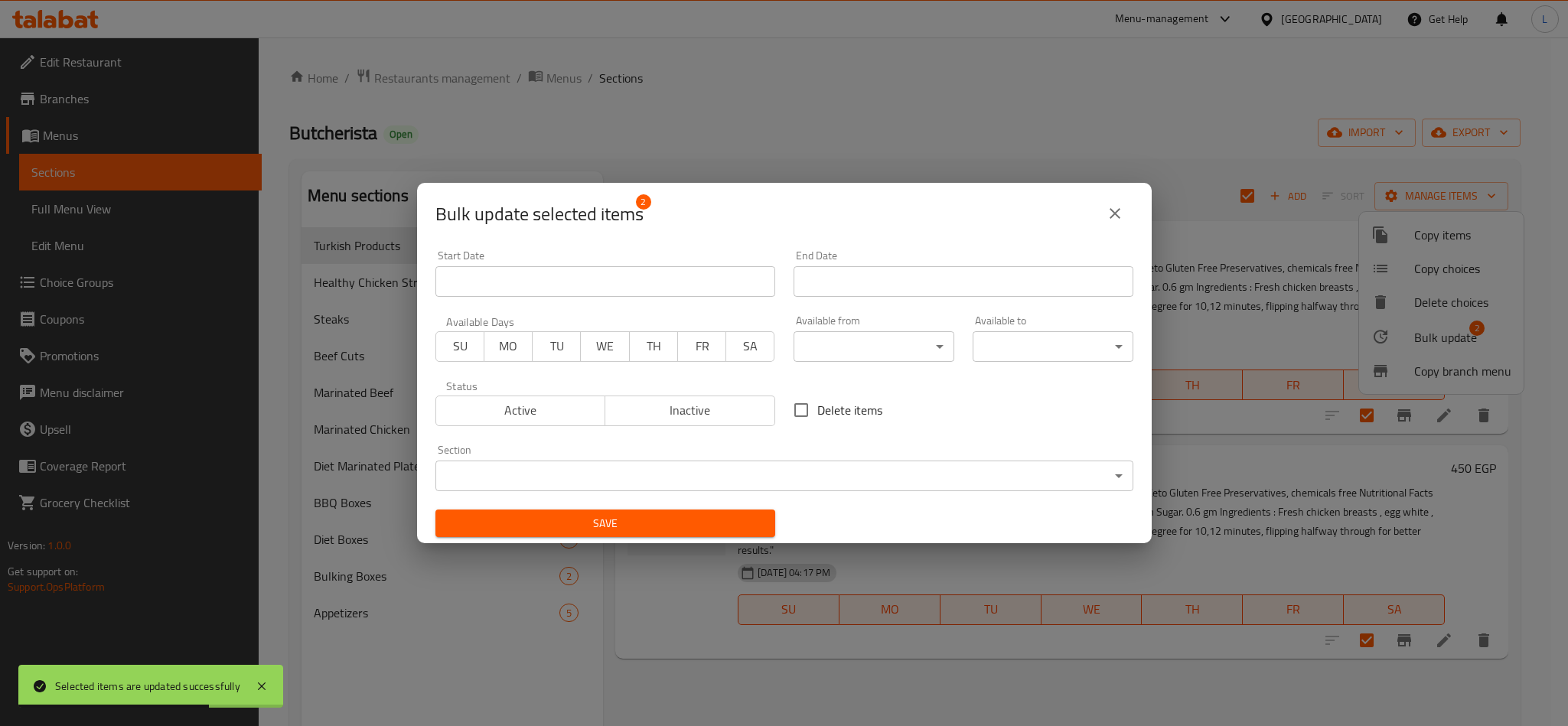
click at [682, 408] on span "Inactive" at bounding box center [690, 410] width 158 height 23
click at [725, 531] on span "Save" at bounding box center [606, 523] width 315 height 19
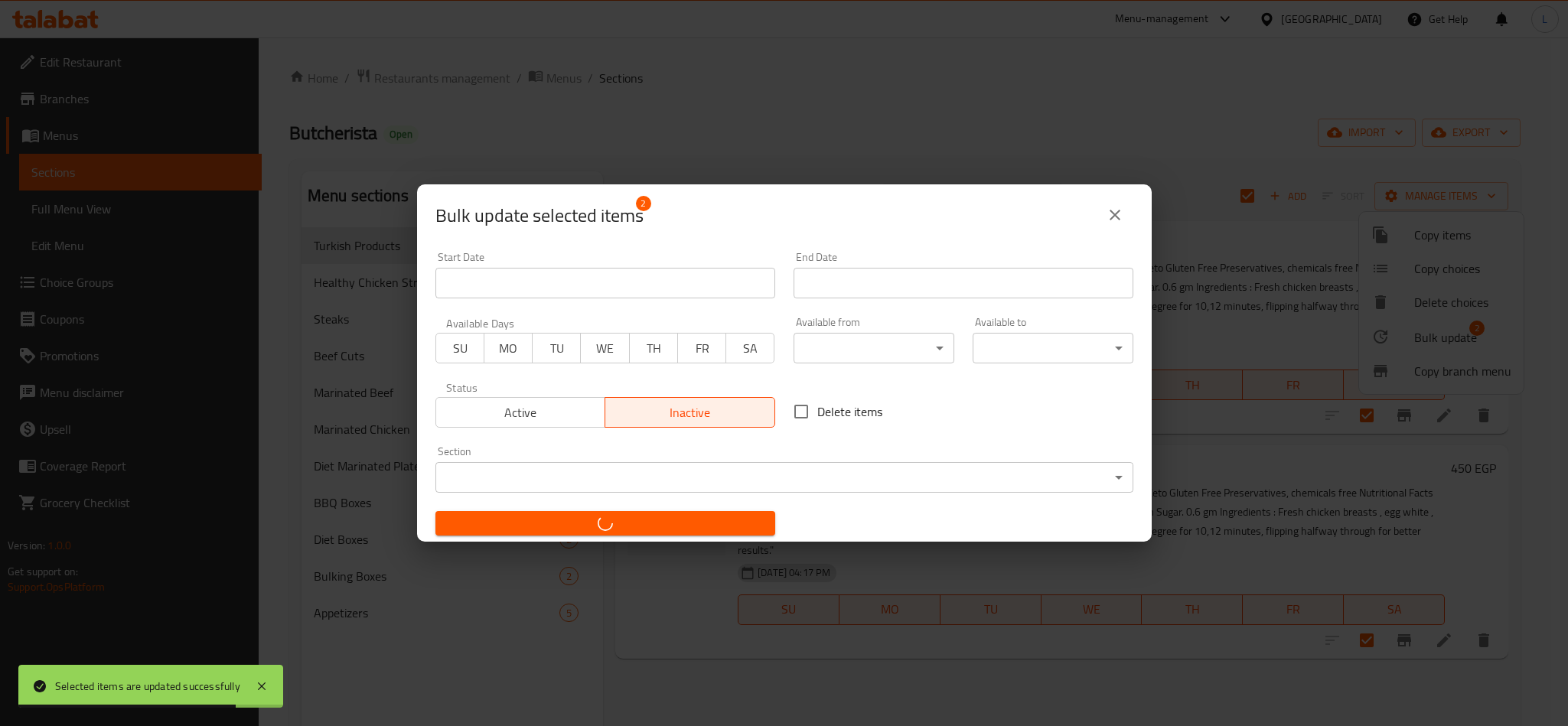
checkbox input "false"
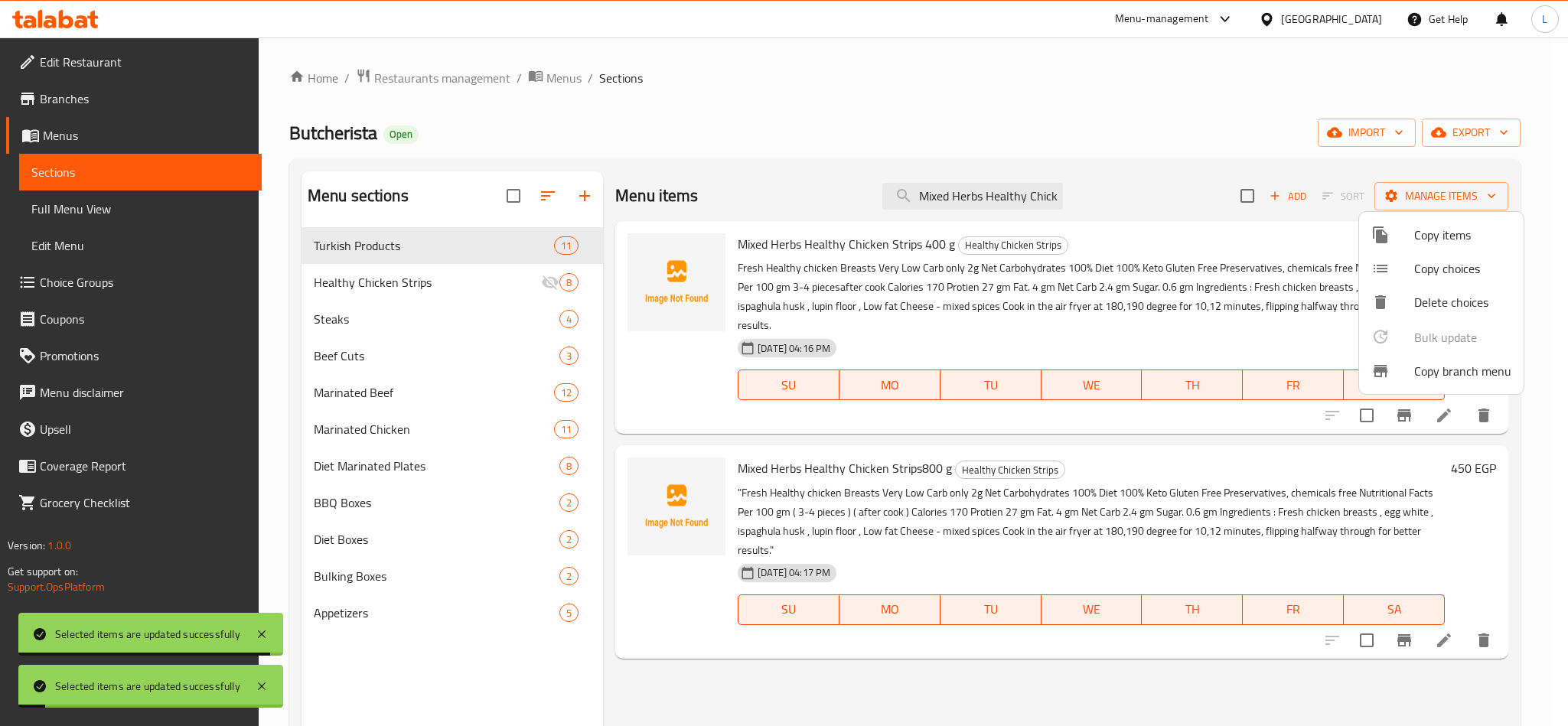
click at [95, 212] on div at bounding box center [784, 363] width 1568 height 726
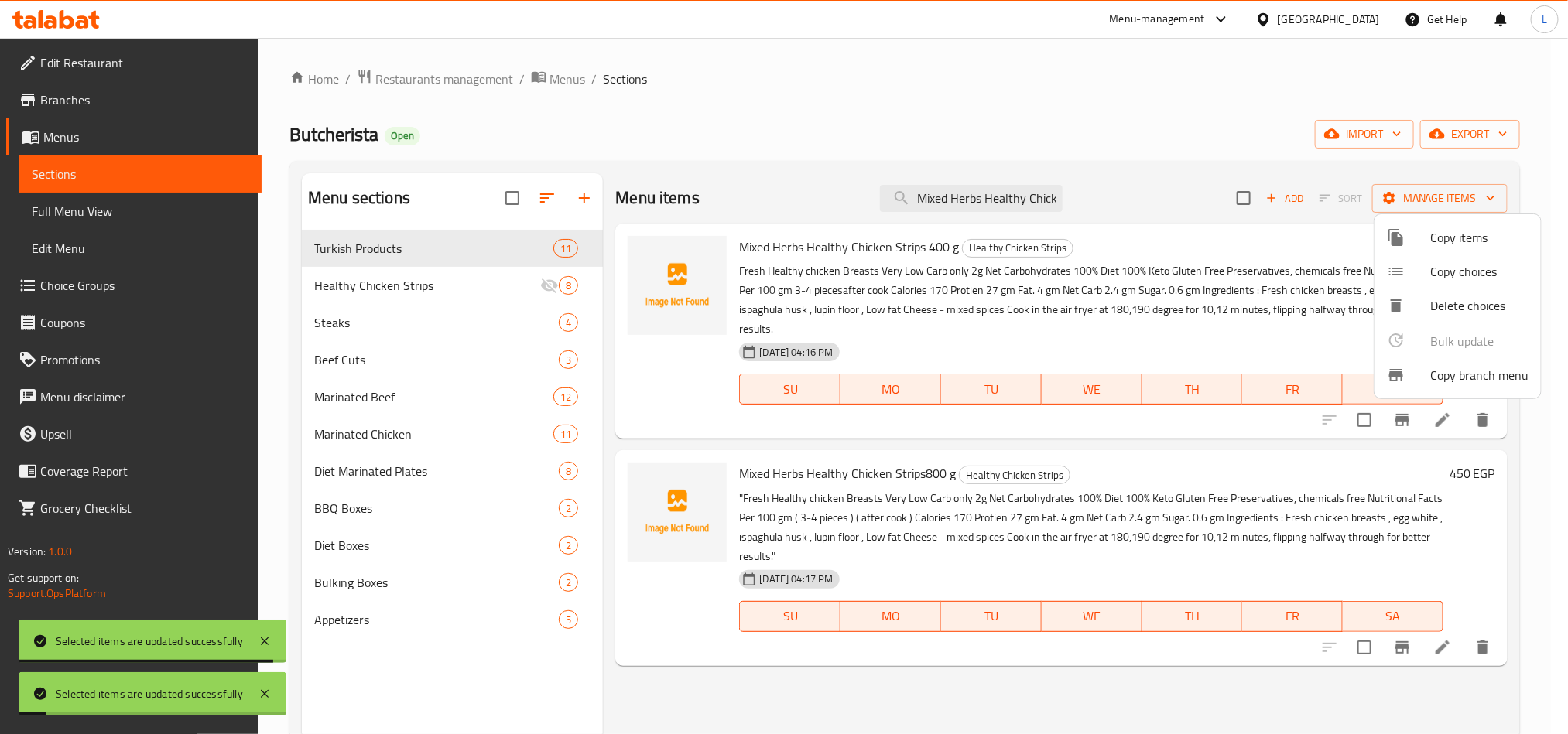
click at [96, 214] on span "Full Menu View" at bounding box center [141, 211] width 218 height 18
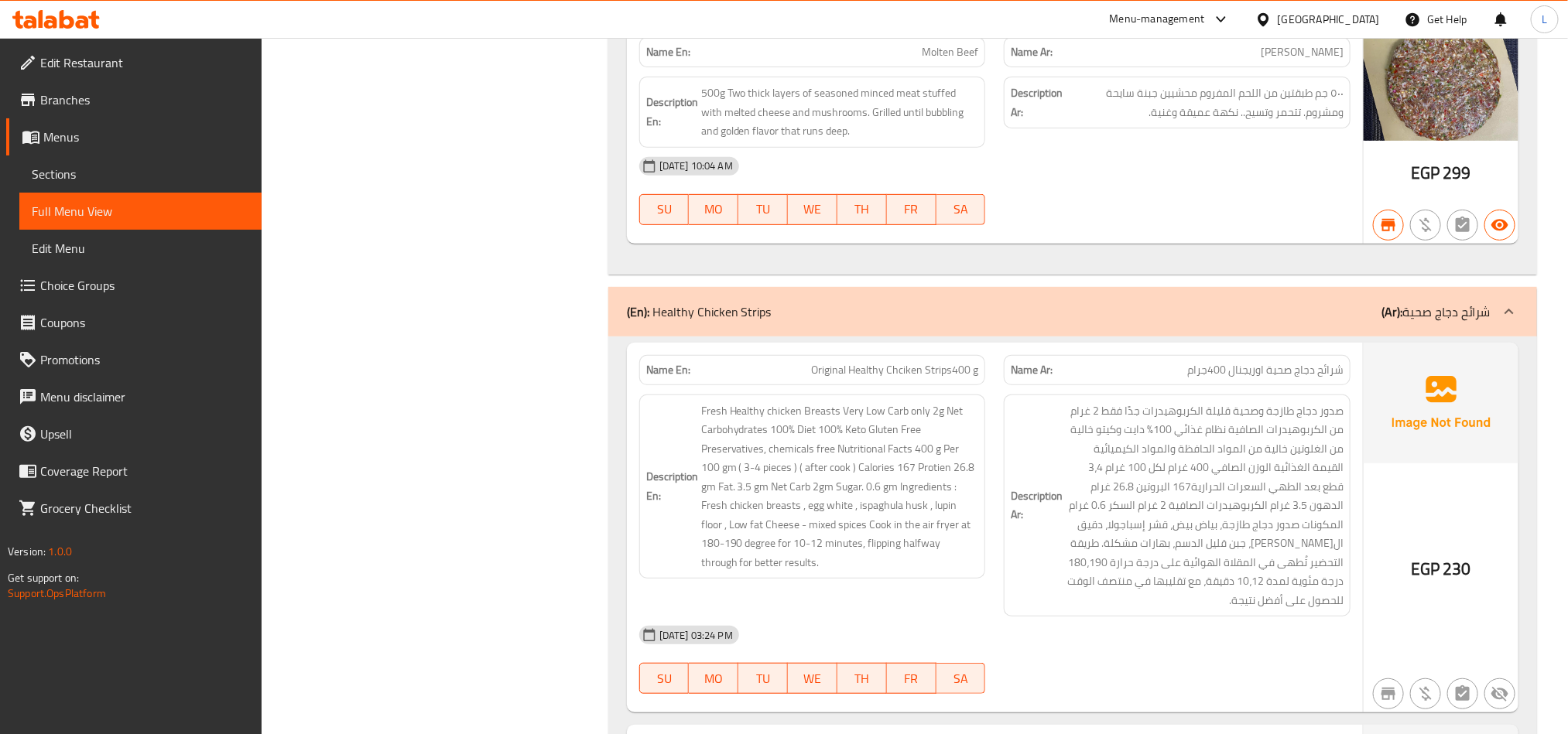
scroll to position [3784, 0]
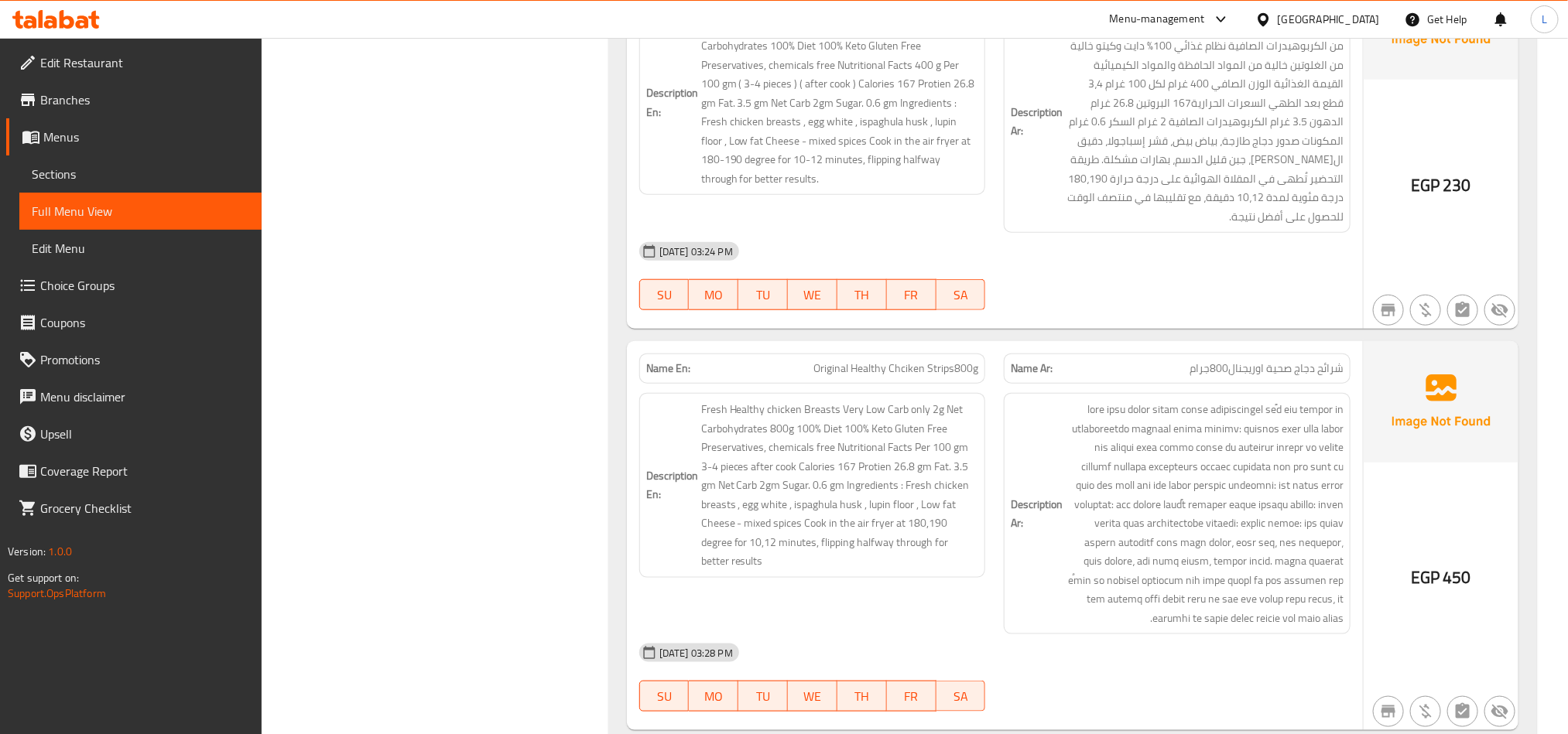
click at [72, 178] on span "Sections" at bounding box center [141, 174] width 218 height 18
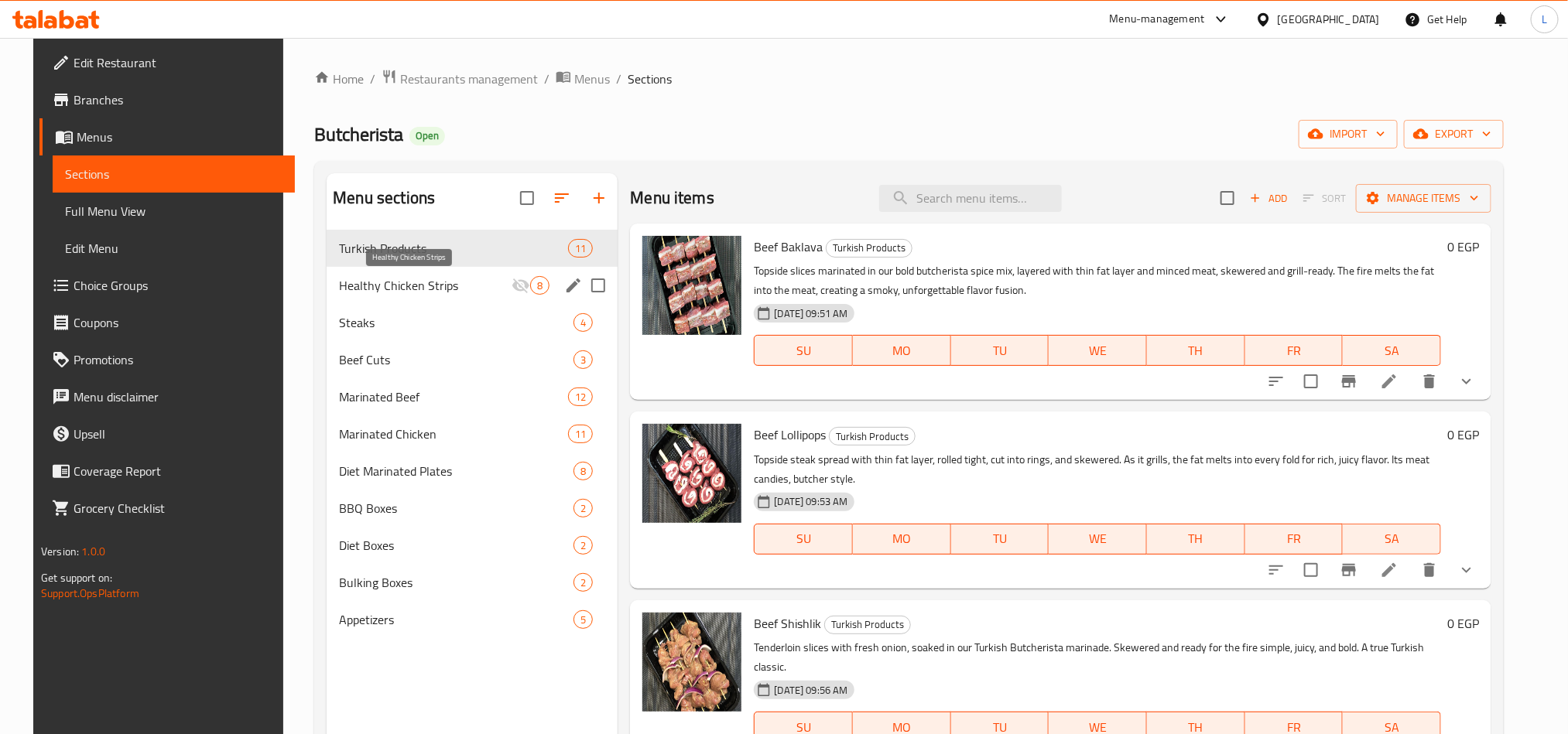
click at [407, 276] on span "Healthy Chicken Strips" at bounding box center [425, 286] width 173 height 18
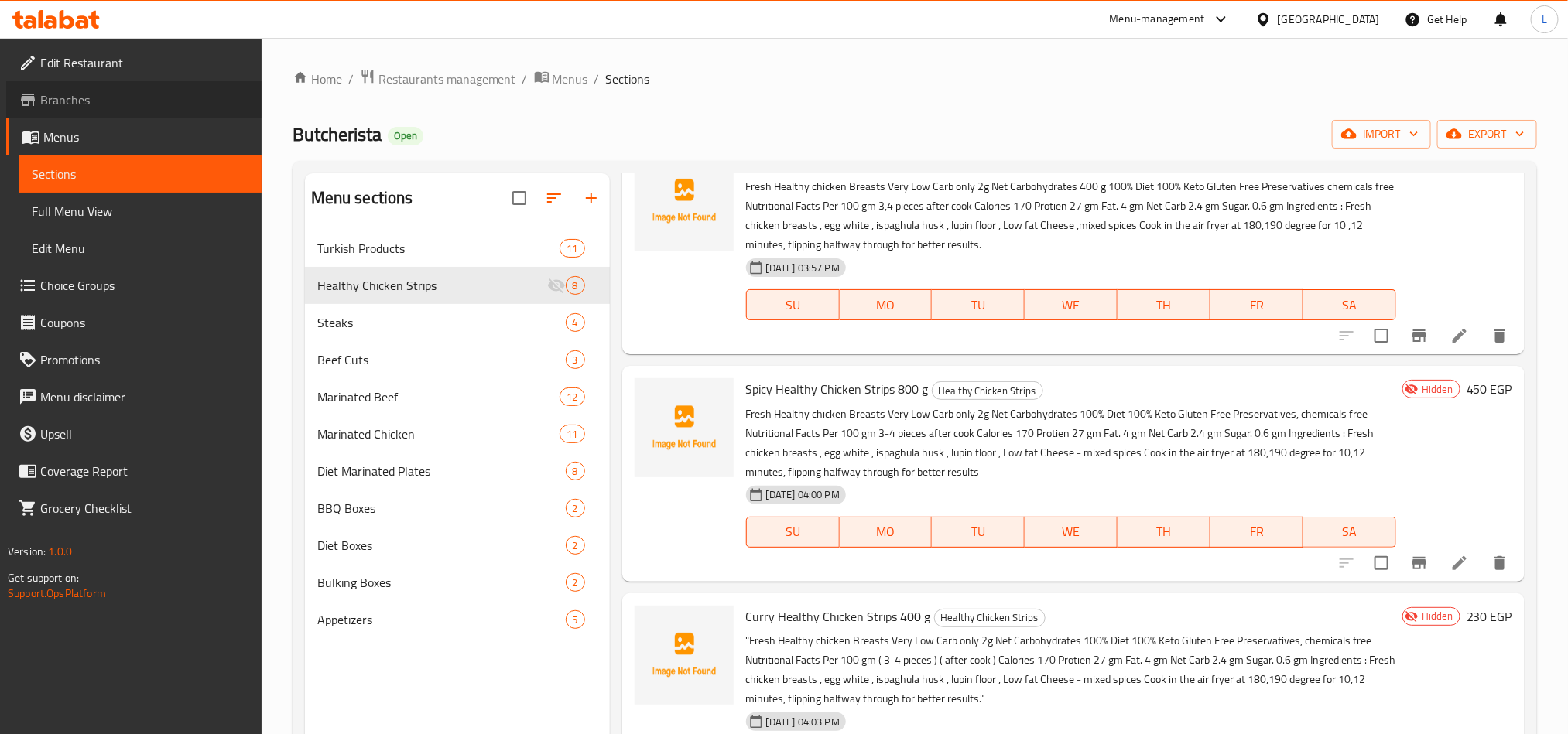
click at [87, 103] on span "Branches" at bounding box center [145, 100] width 209 height 18
